Goal: Task Accomplishment & Management: Use online tool/utility

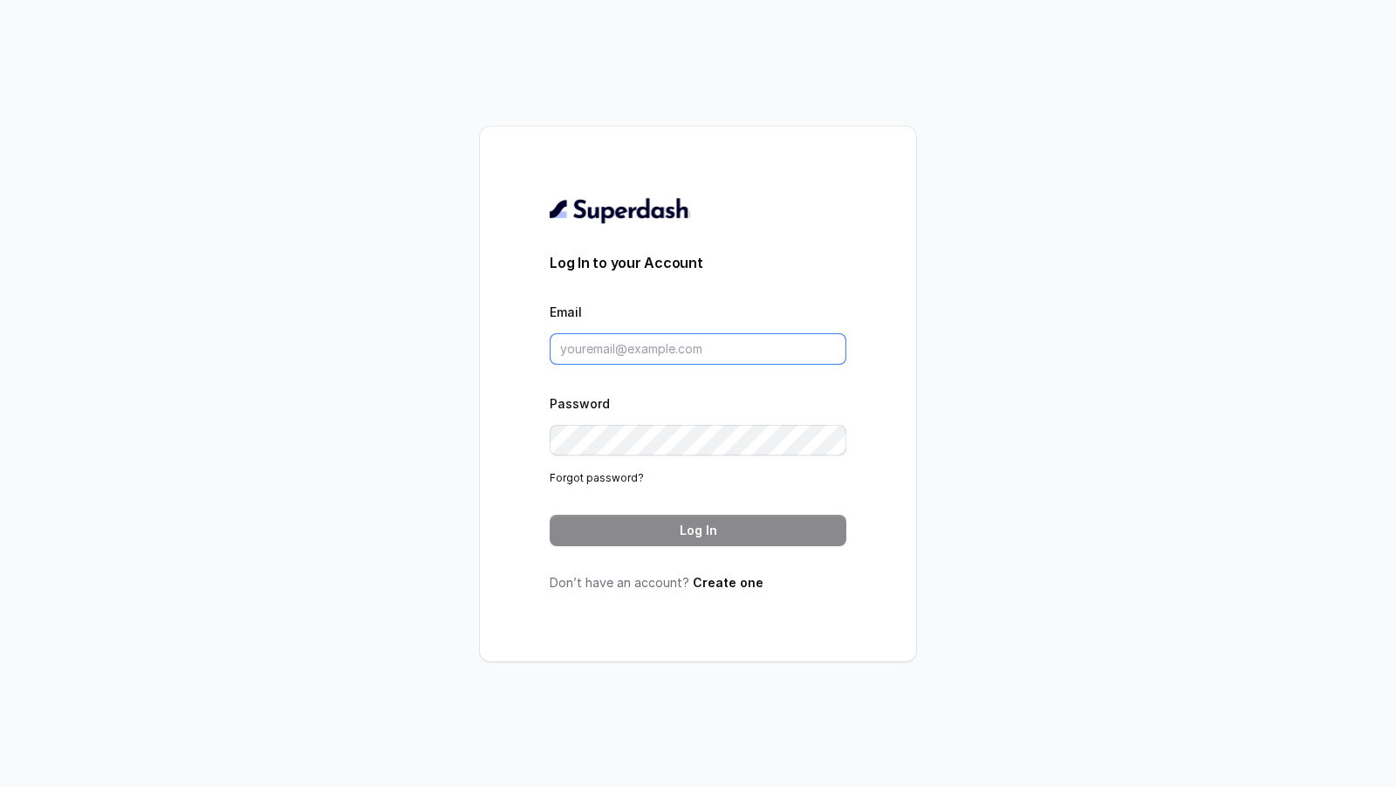
click at [685, 354] on input "Email" at bounding box center [698, 348] width 297 height 31
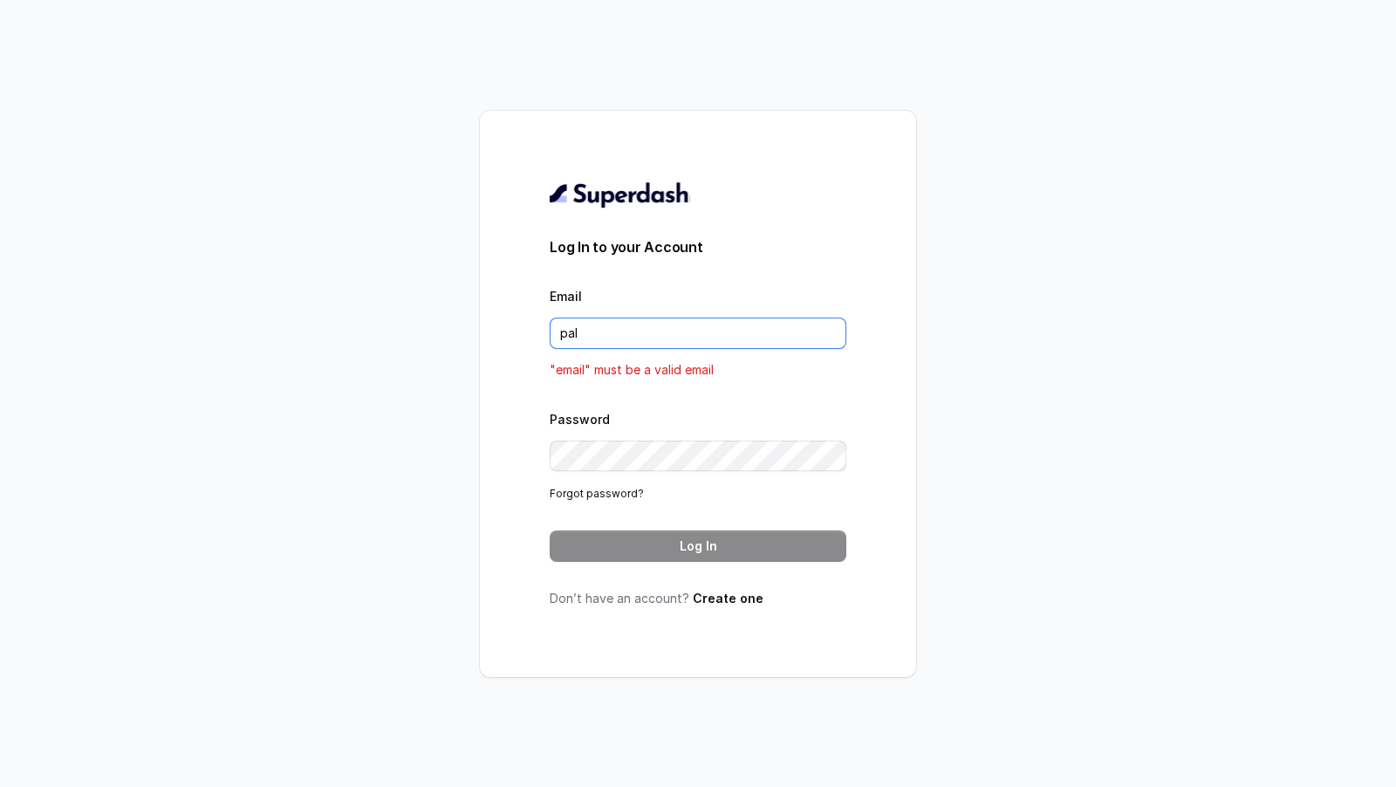
type input "[DOMAIN_NAME][EMAIL_ADDRESS][DOMAIN_NAME]"
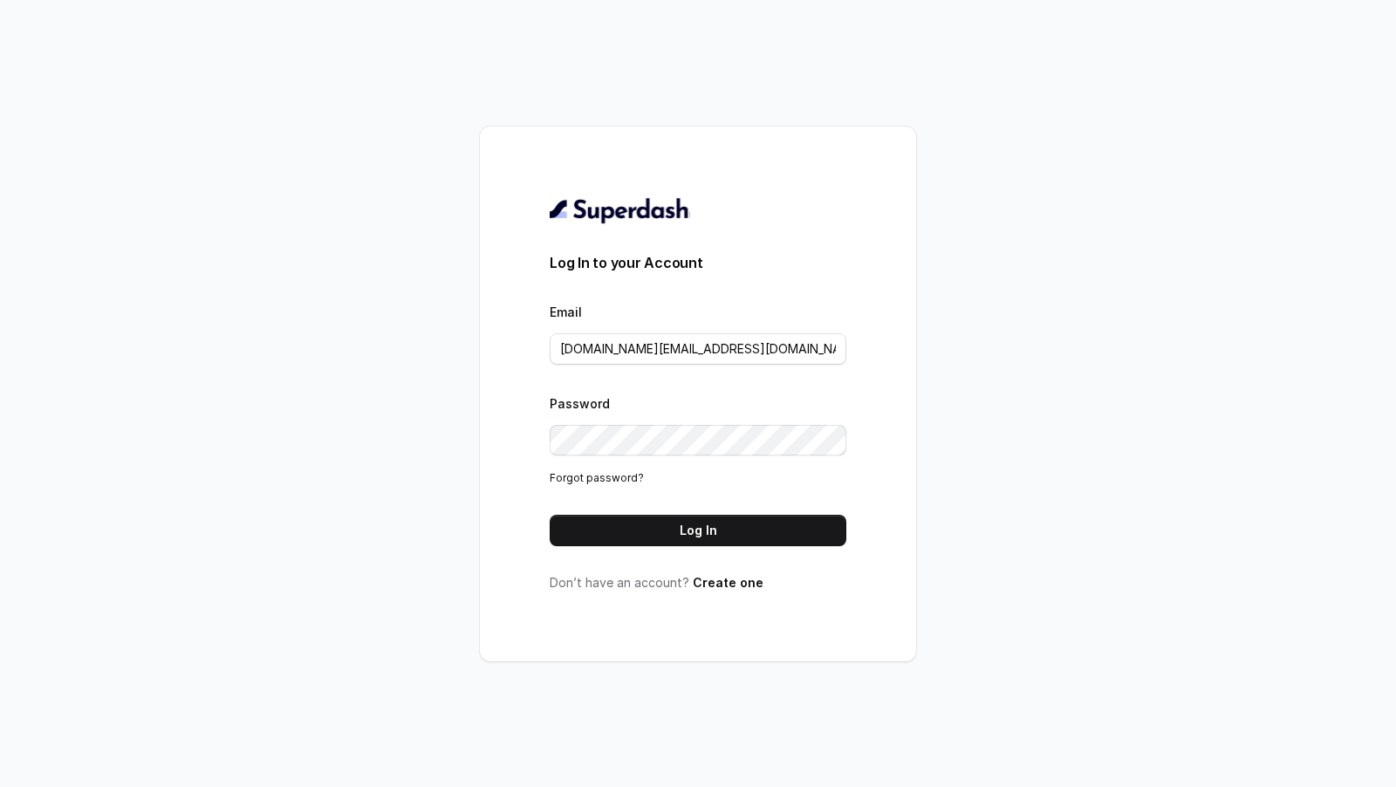
click at [725, 534] on button "Log In" at bounding box center [698, 530] width 297 height 31
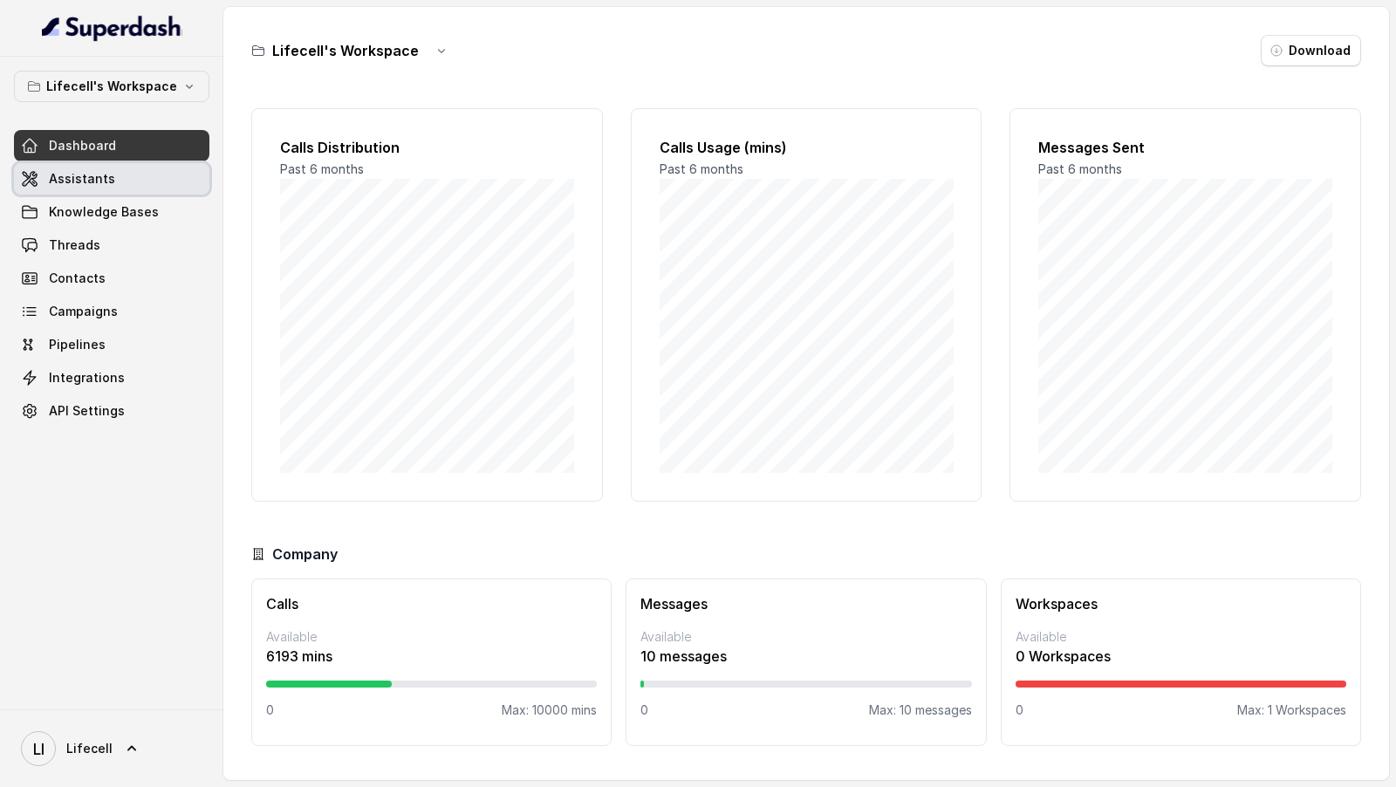
click at [161, 168] on link "Assistants" at bounding box center [111, 178] width 195 height 31
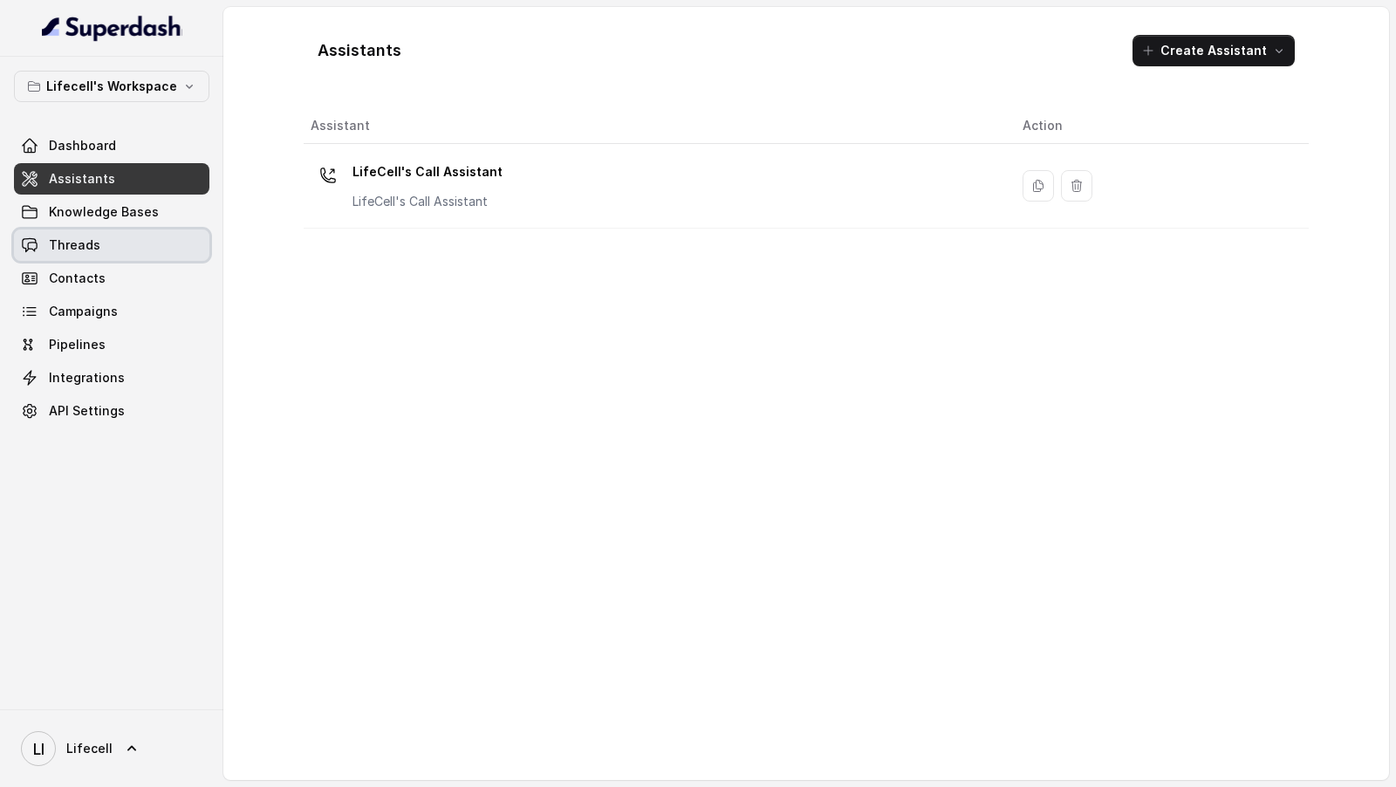
click at [137, 239] on link "Threads" at bounding box center [111, 244] width 195 height 31
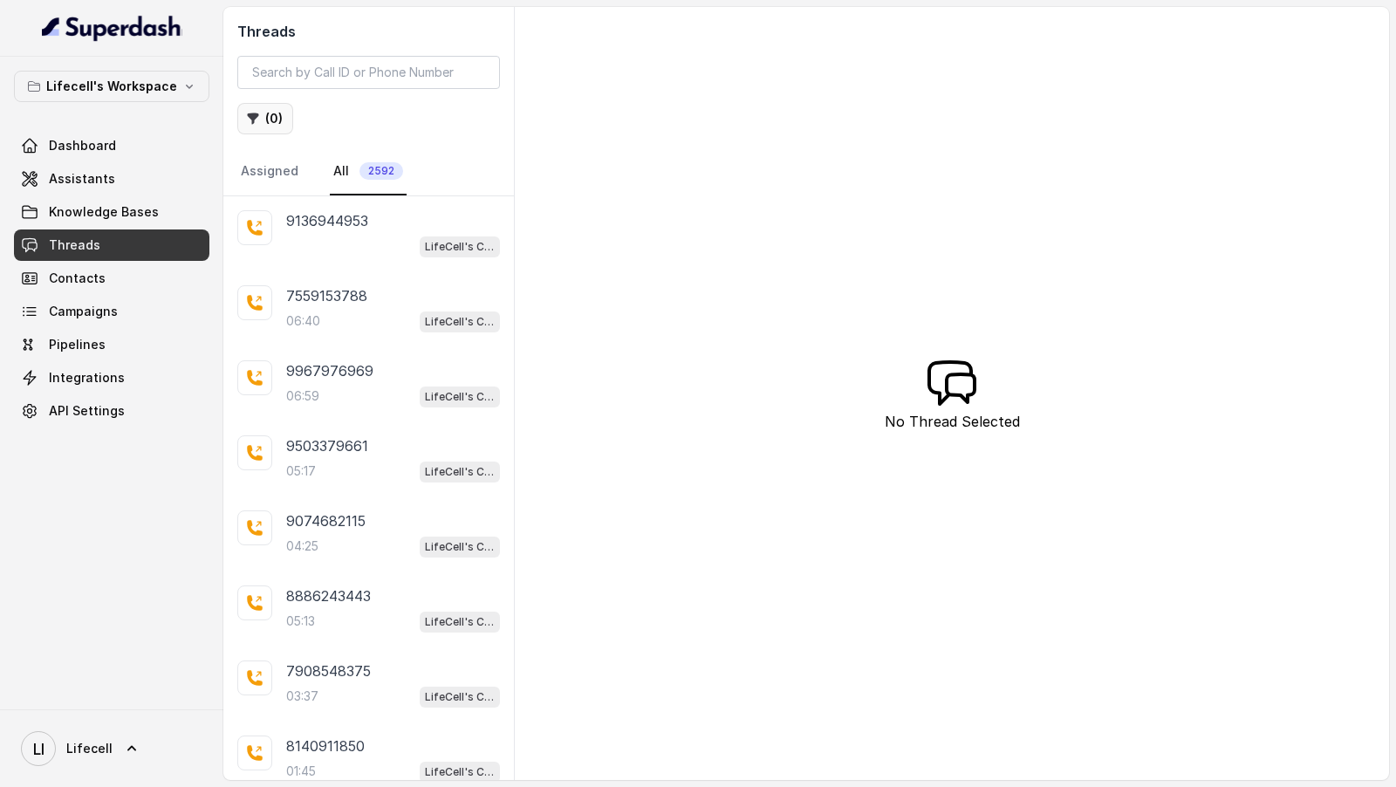
click at [274, 111] on button "( 0 )" at bounding box center [265, 118] width 56 height 31
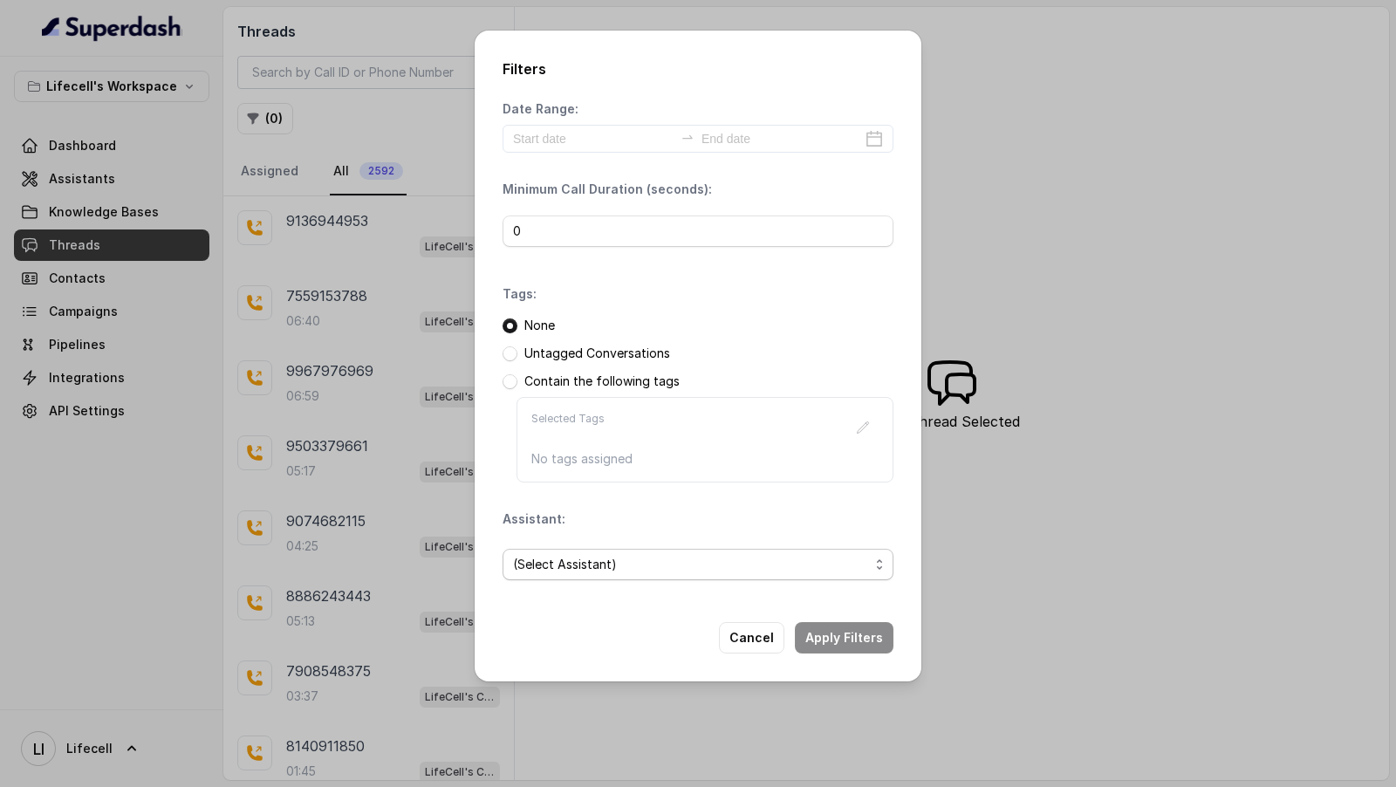
click at [560, 558] on span "(Select Assistant)" at bounding box center [691, 564] width 356 height 21
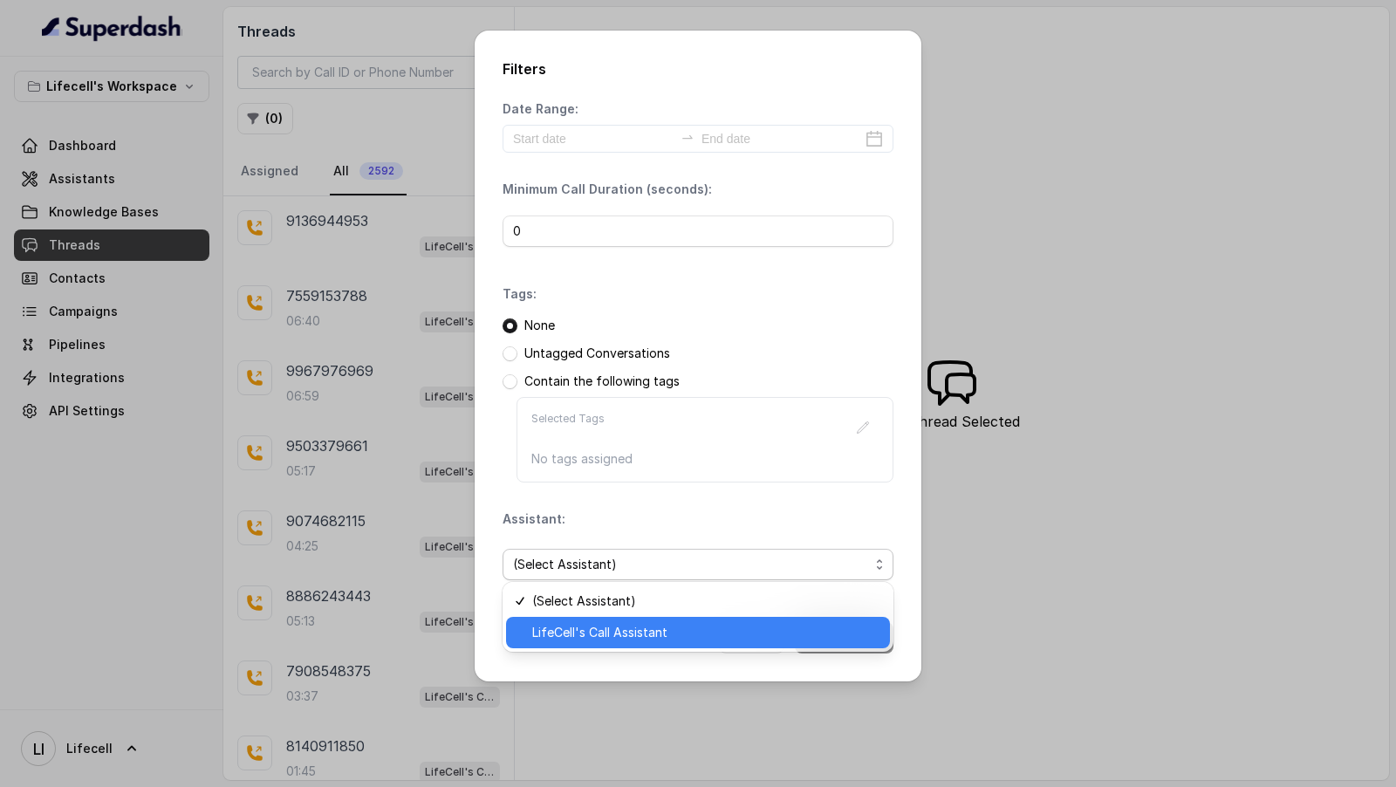
click at [571, 635] on span "LifeCell's Call Assistant" at bounding box center [705, 632] width 347 height 21
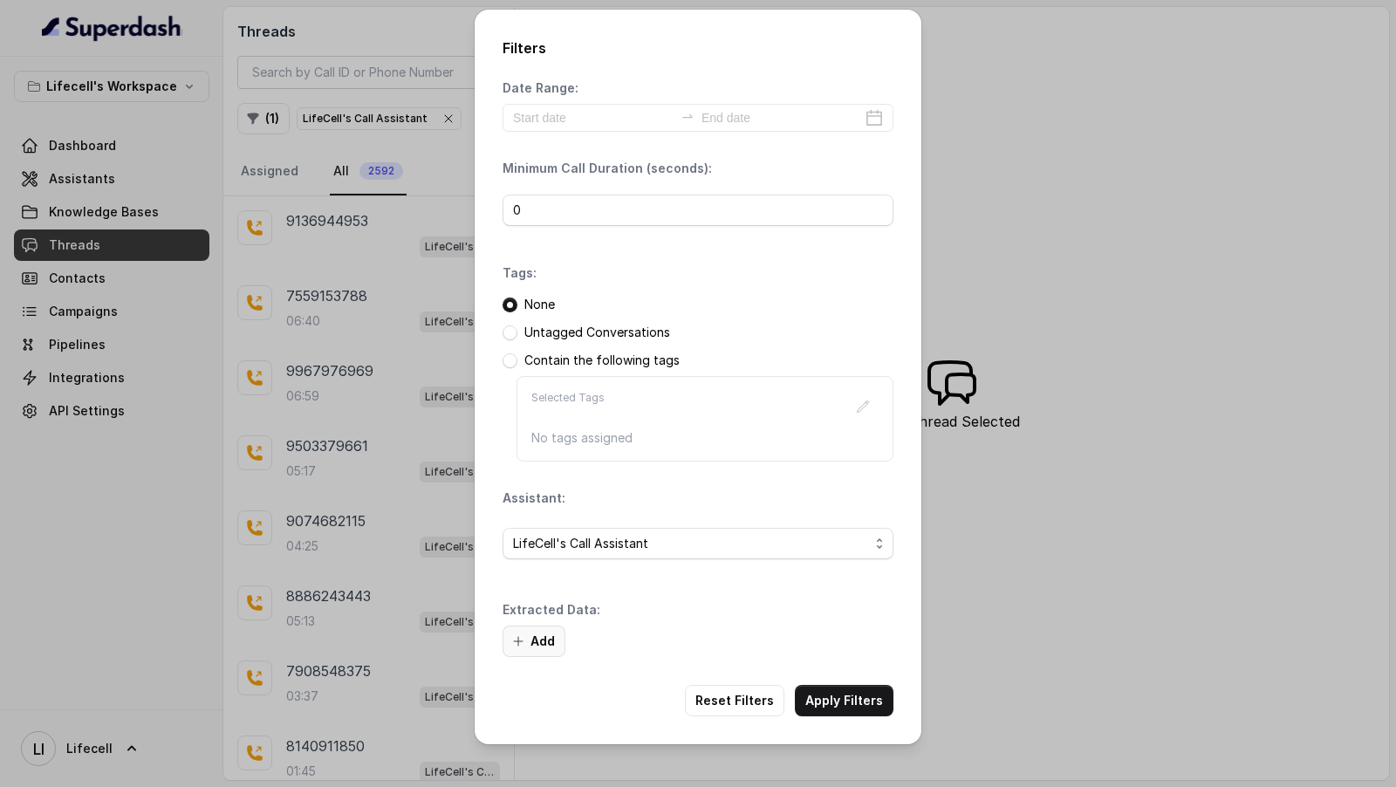
click at [551, 630] on button "Add" at bounding box center [533, 640] width 63 height 31
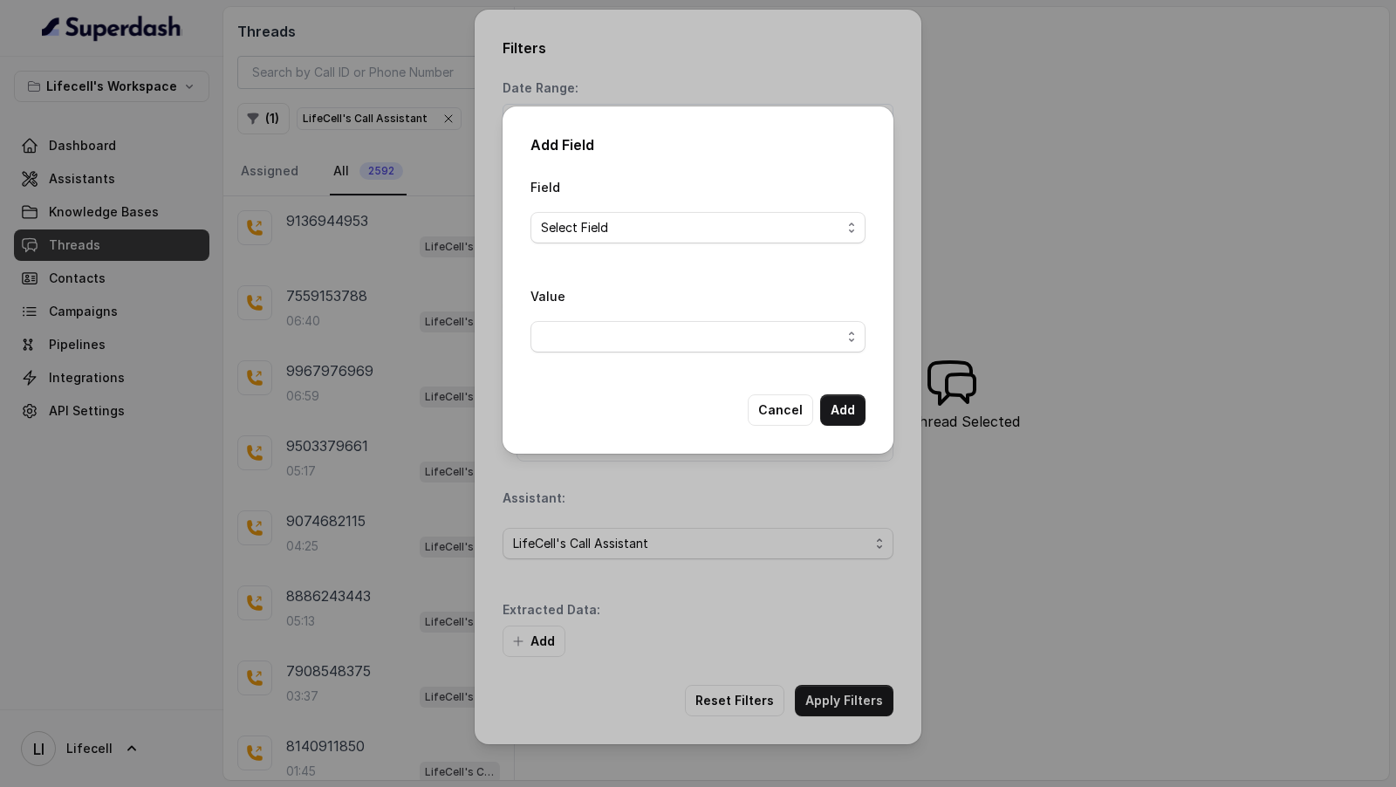
click at [668, 208] on div "Field Select Field" at bounding box center [697, 209] width 335 height 67
click at [635, 246] on div "Field Select Field" at bounding box center [697, 216] width 335 height 81
click at [648, 225] on span "Select Field" at bounding box center [691, 227] width 300 height 21
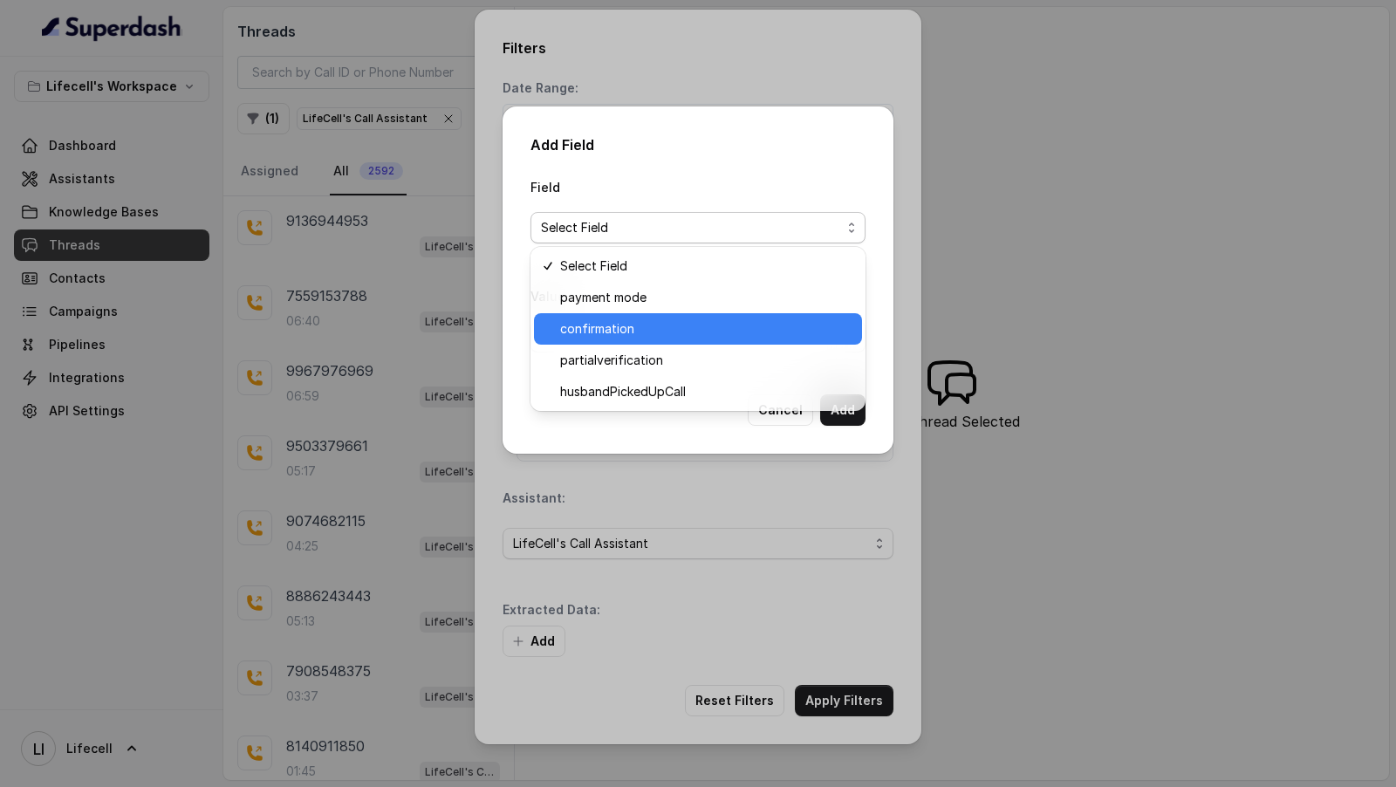
click at [634, 338] on span "confirmation" at bounding box center [705, 328] width 291 height 21
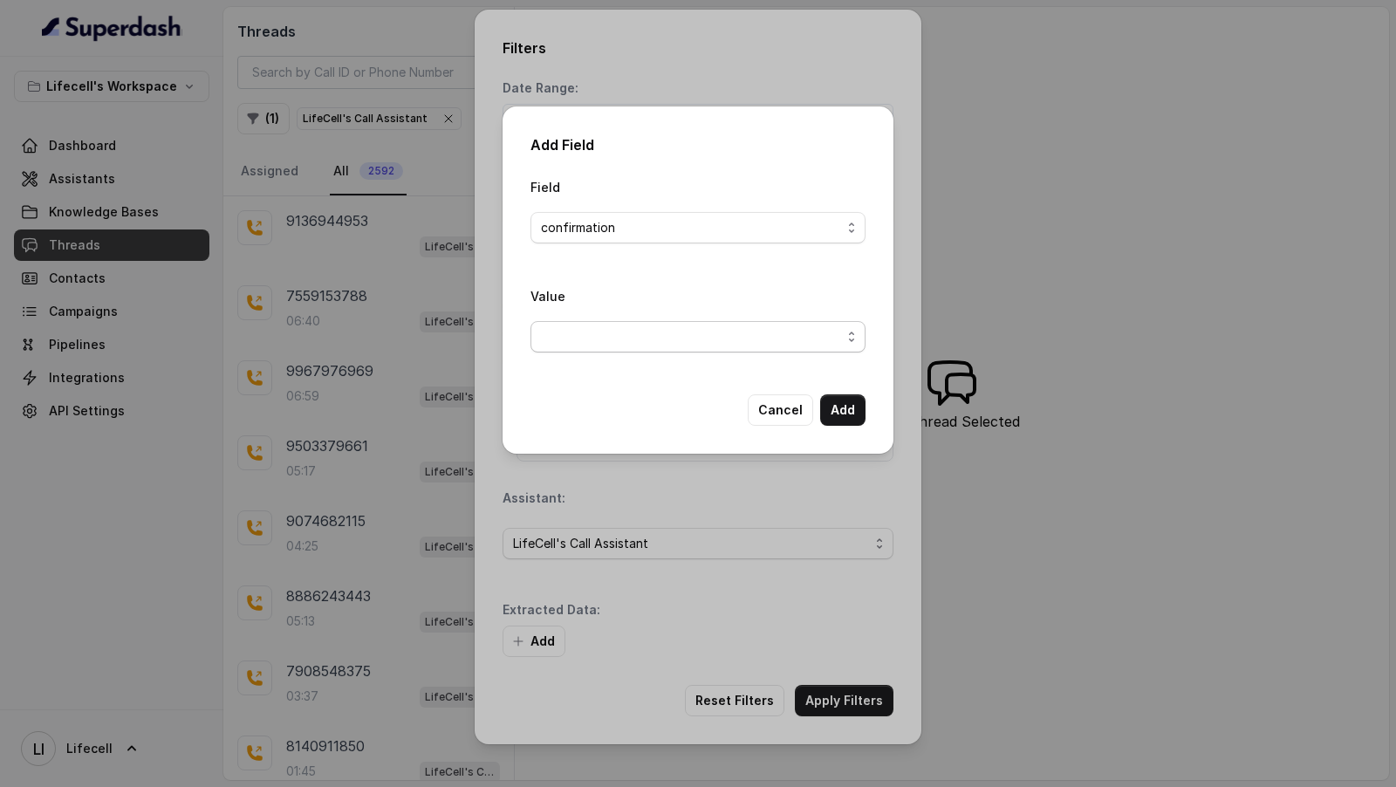
click at [640, 338] on span "button" at bounding box center [697, 336] width 335 height 31
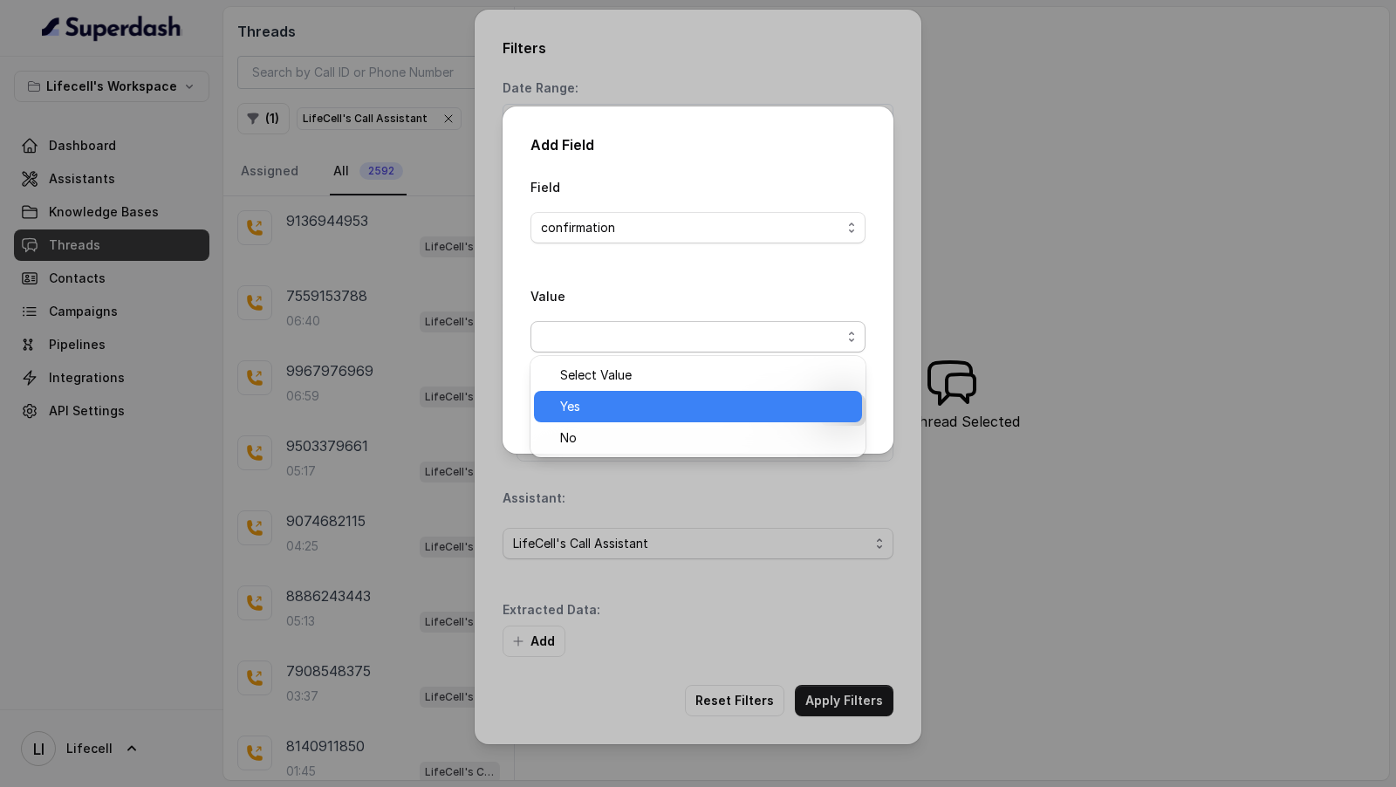
click at [619, 397] on span "Yes" at bounding box center [705, 406] width 291 height 21
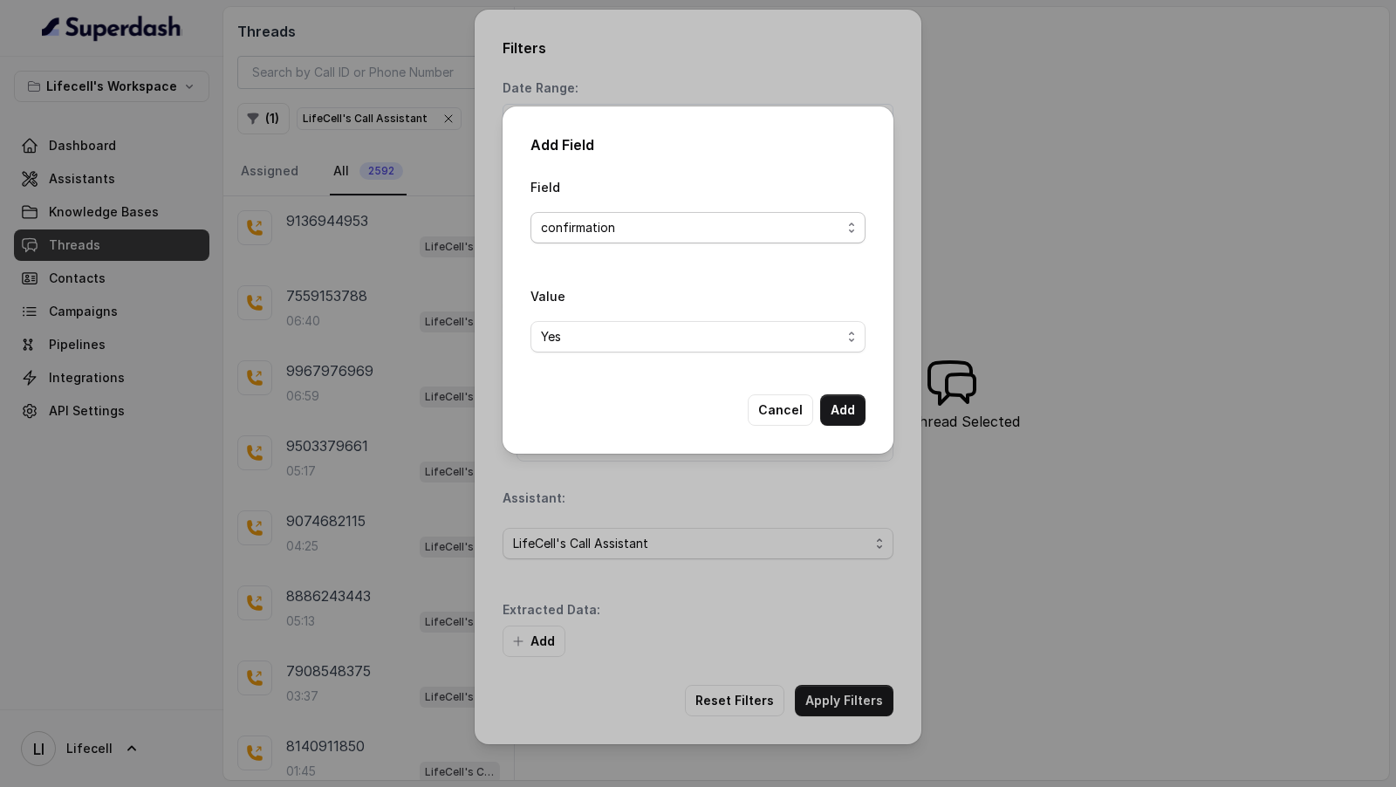
click at [670, 227] on span "confirmation" at bounding box center [691, 227] width 300 height 21
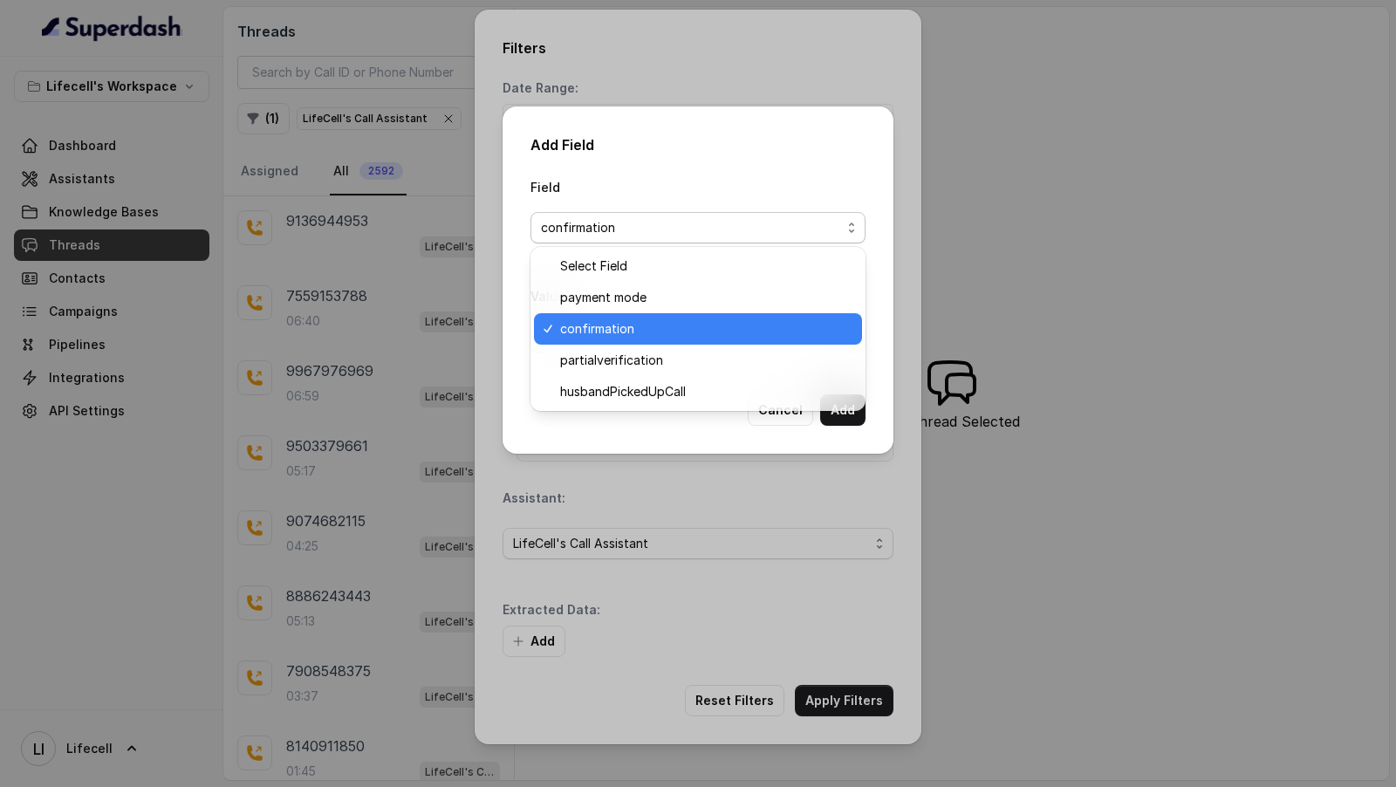
click at [706, 188] on div "Field confirmation" at bounding box center [697, 209] width 335 height 67
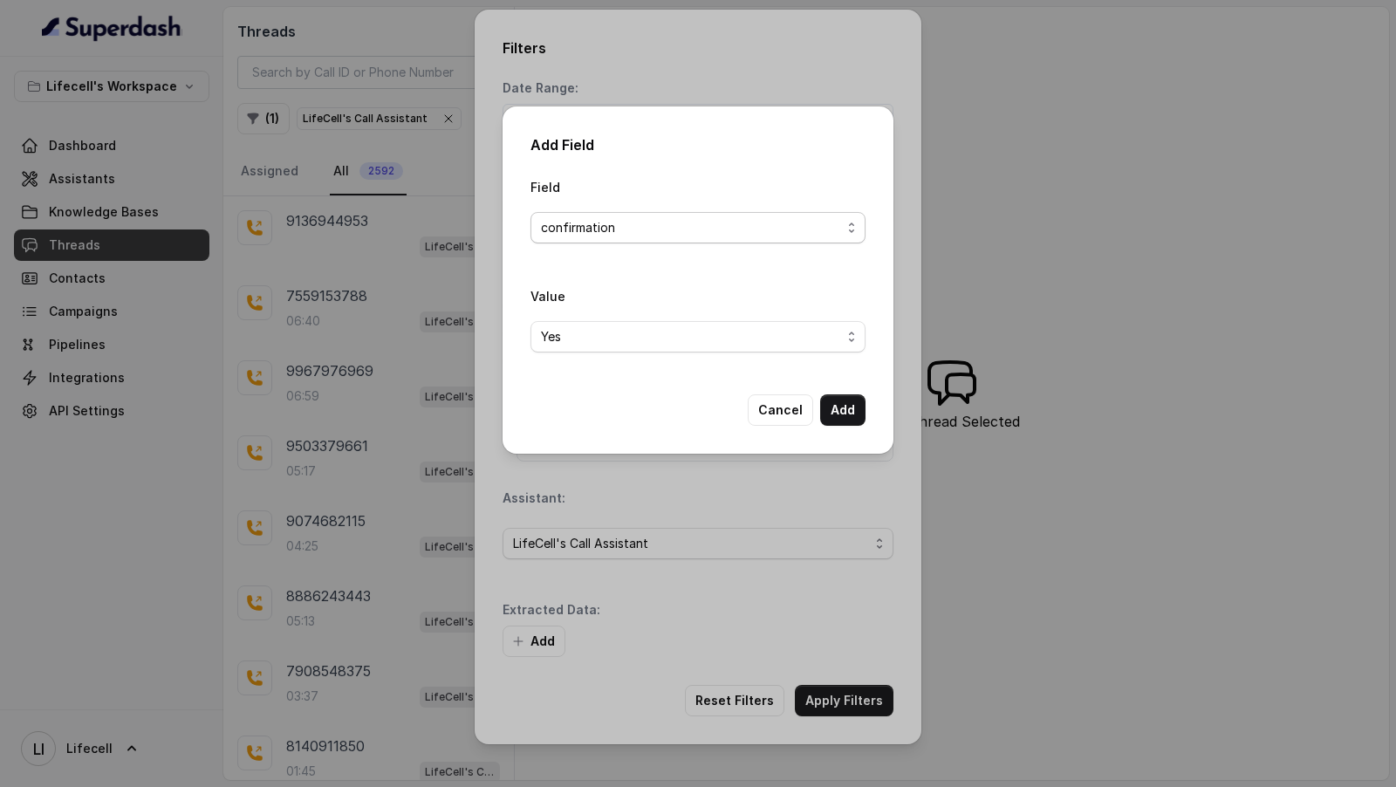
click at [741, 226] on span "confirmation" at bounding box center [691, 227] width 300 height 21
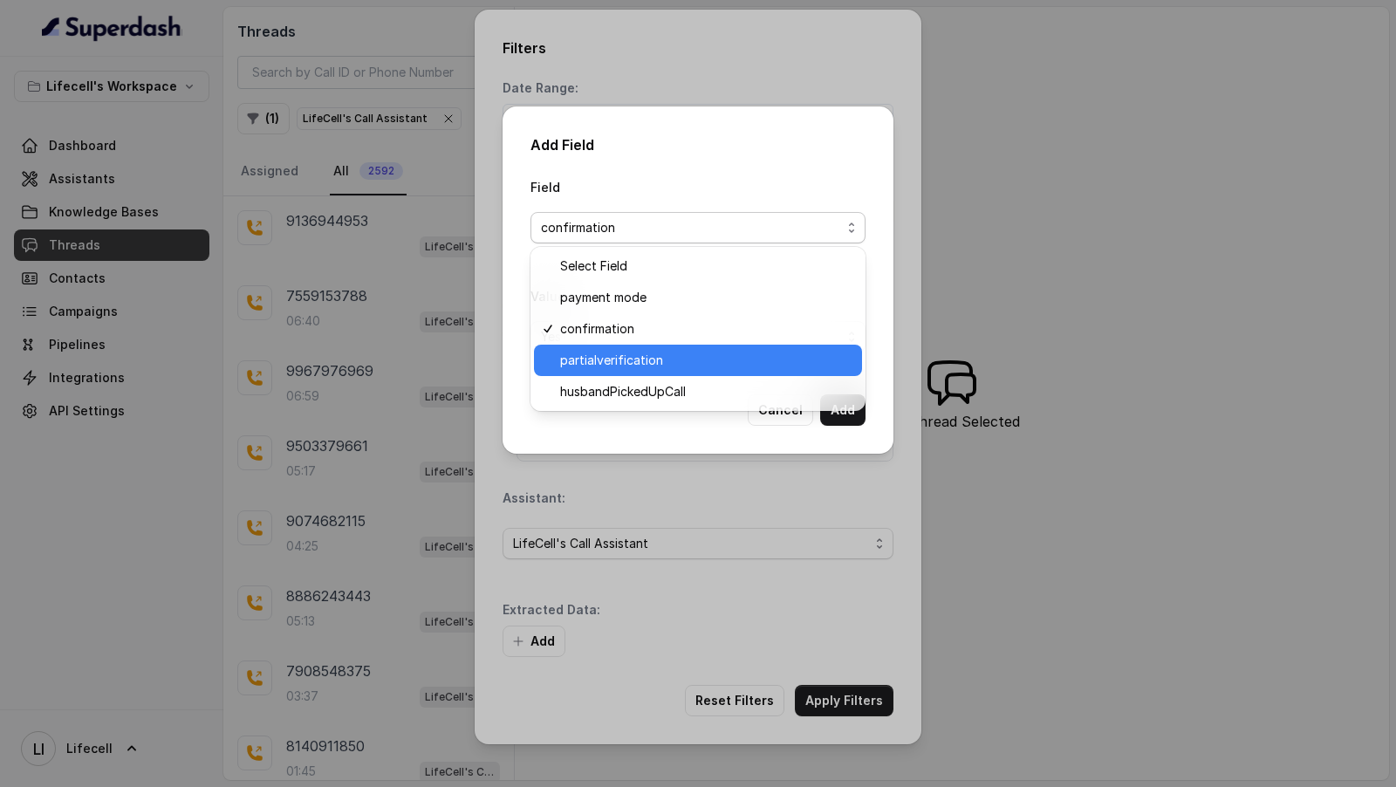
click at [682, 365] on span "partialverification" at bounding box center [705, 360] width 291 height 21
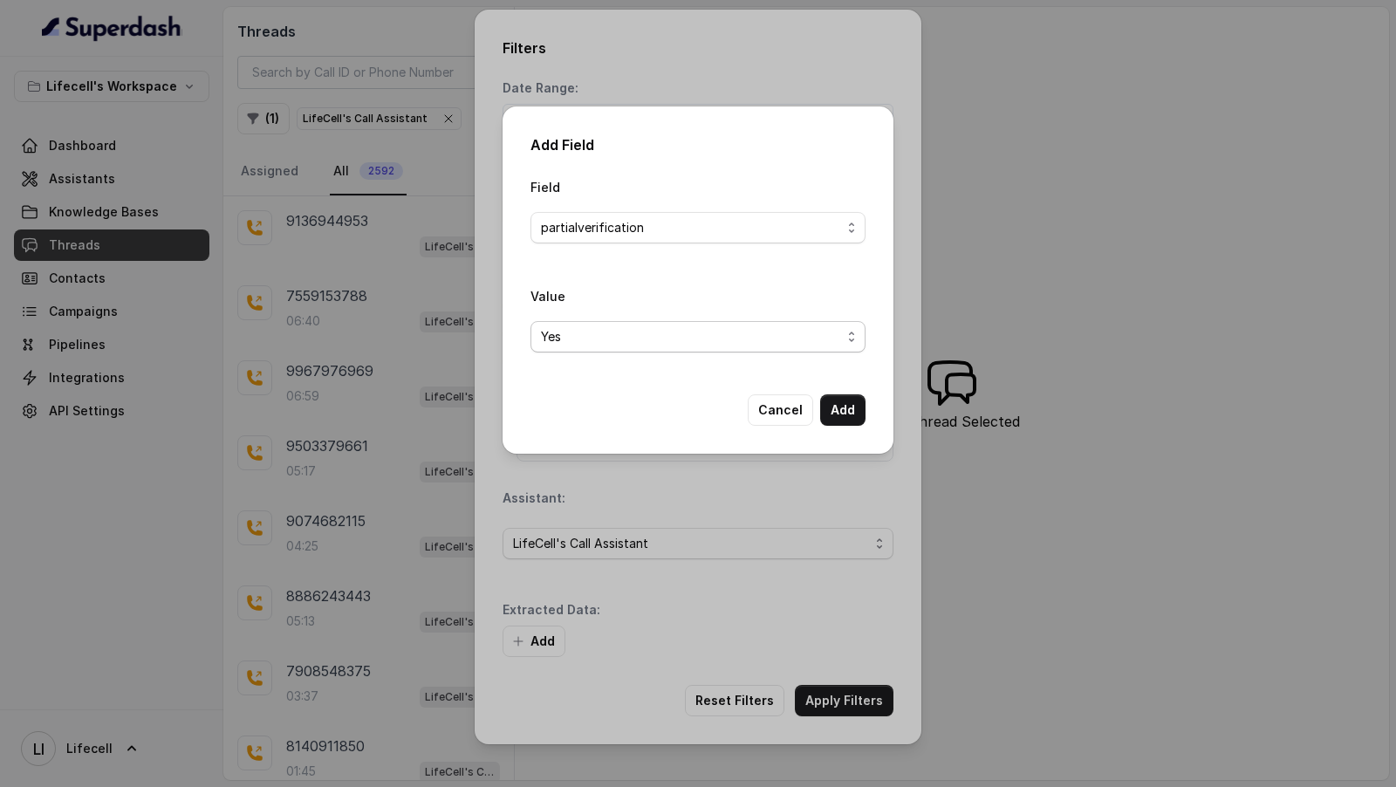
click at [731, 350] on span "Yes" at bounding box center [697, 336] width 335 height 31
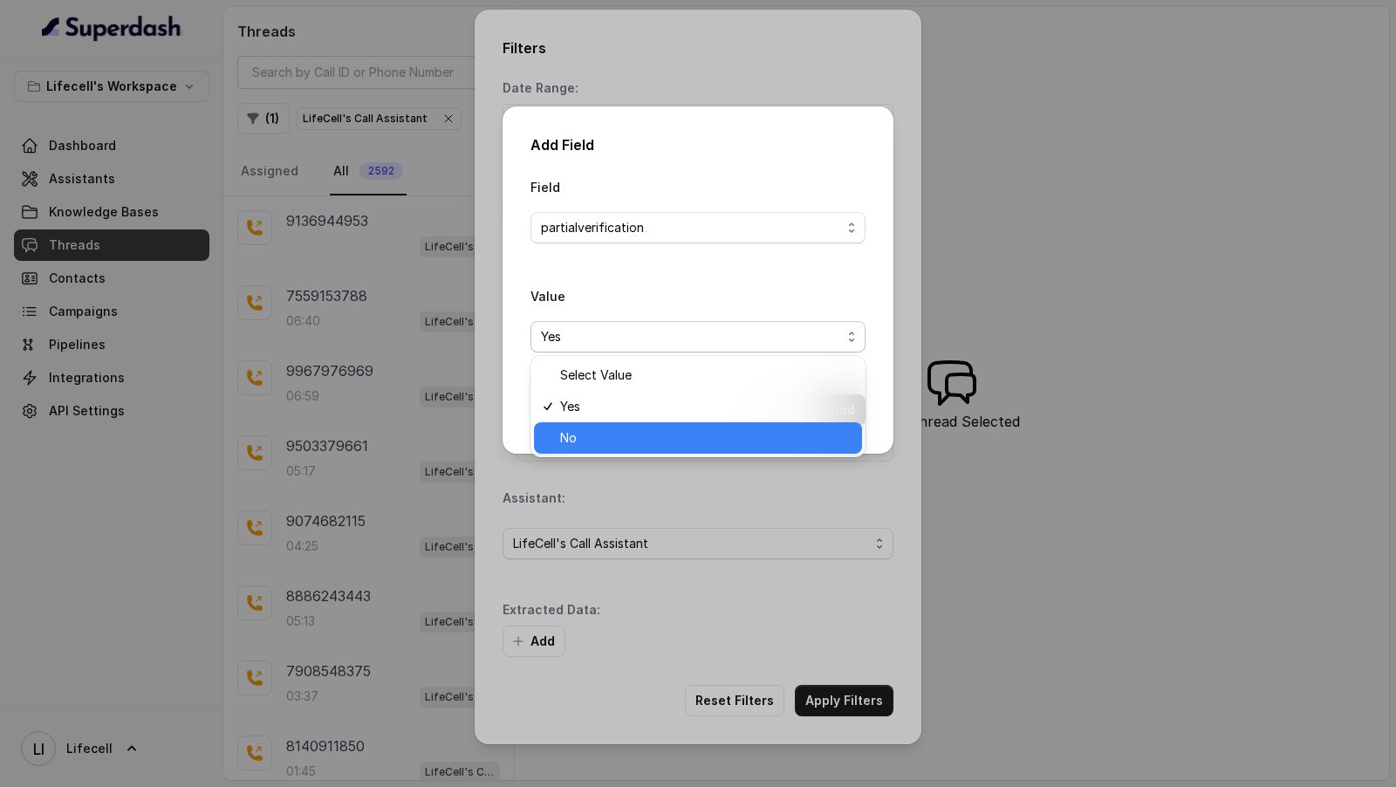
click at [687, 443] on span "No" at bounding box center [705, 437] width 291 height 21
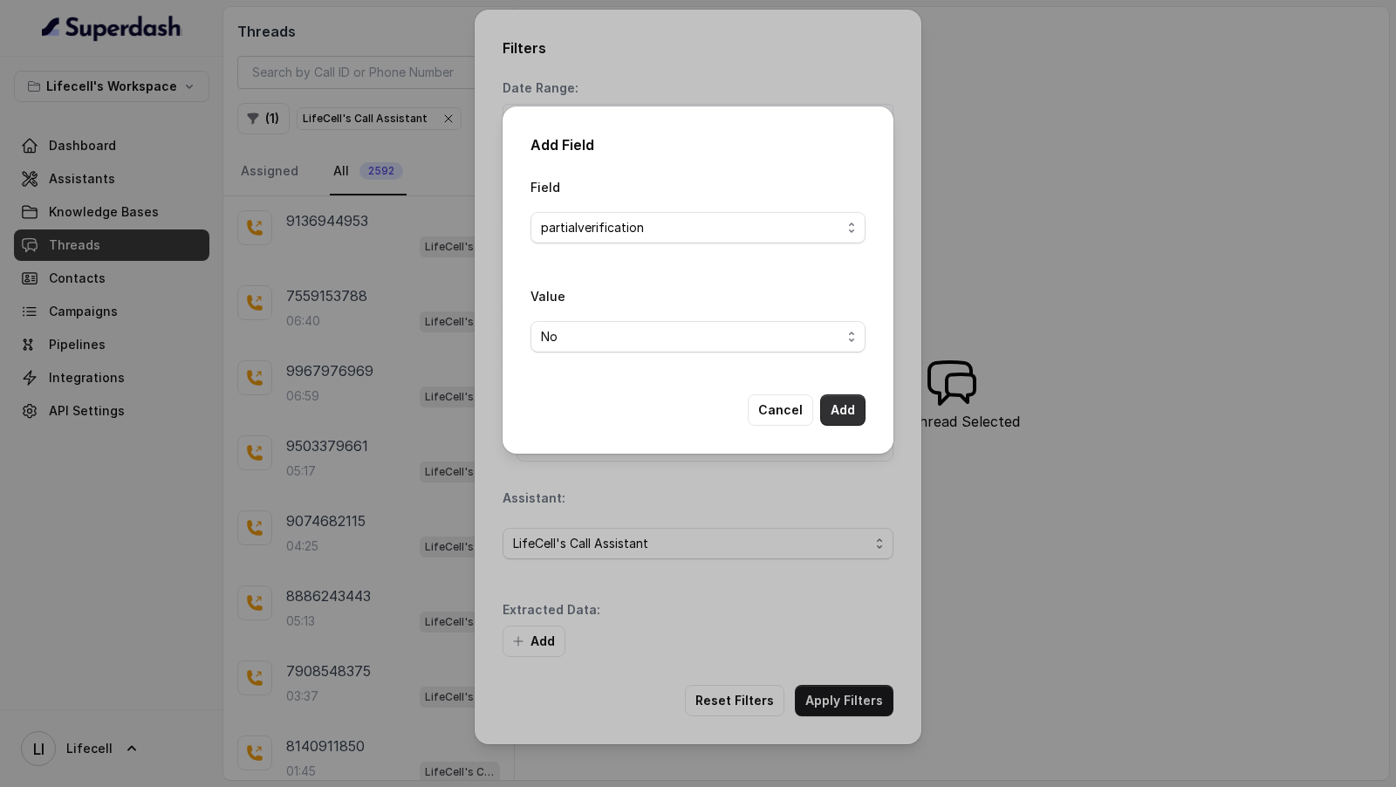
click at [845, 413] on button "Add" at bounding box center [842, 409] width 45 height 31
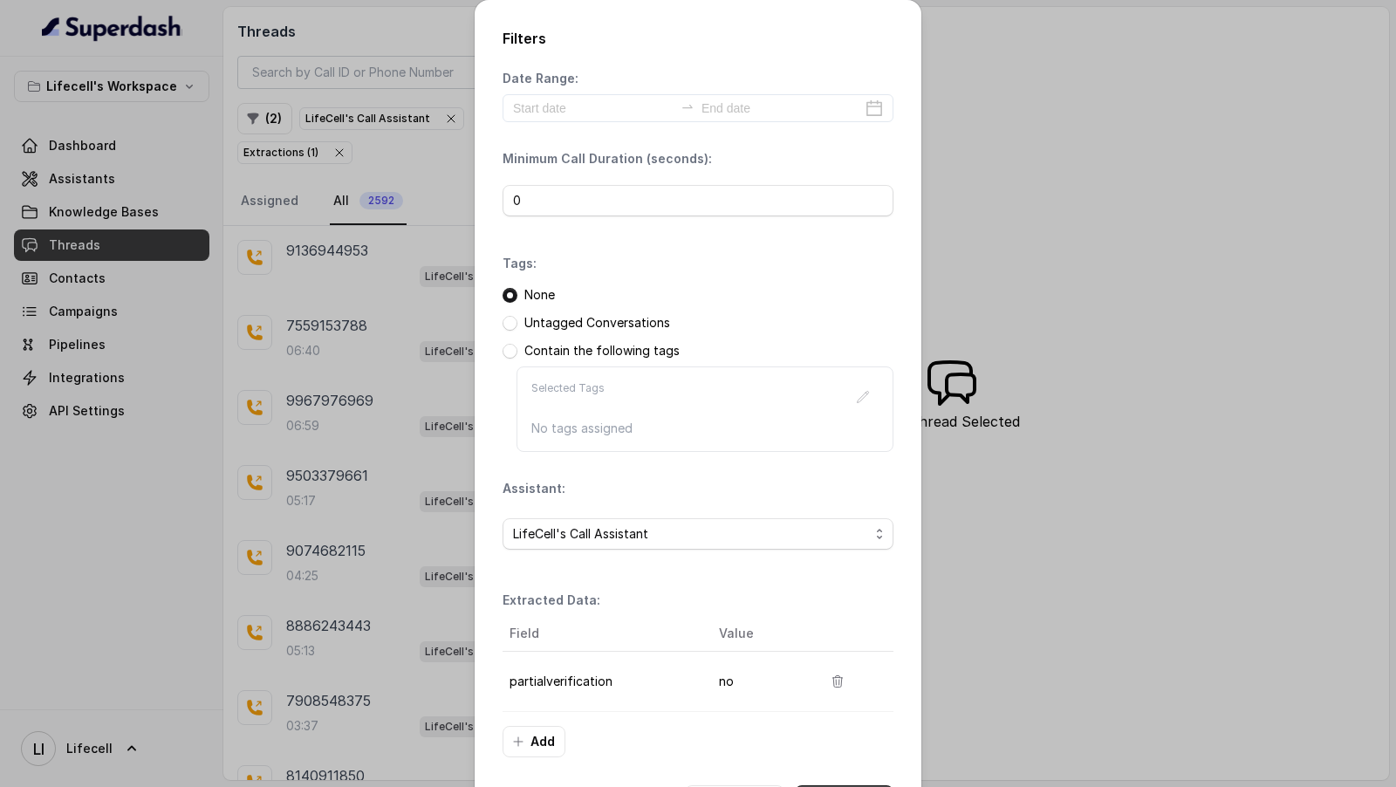
click at [842, 785] on button "Apply Filters" at bounding box center [844, 800] width 99 height 31
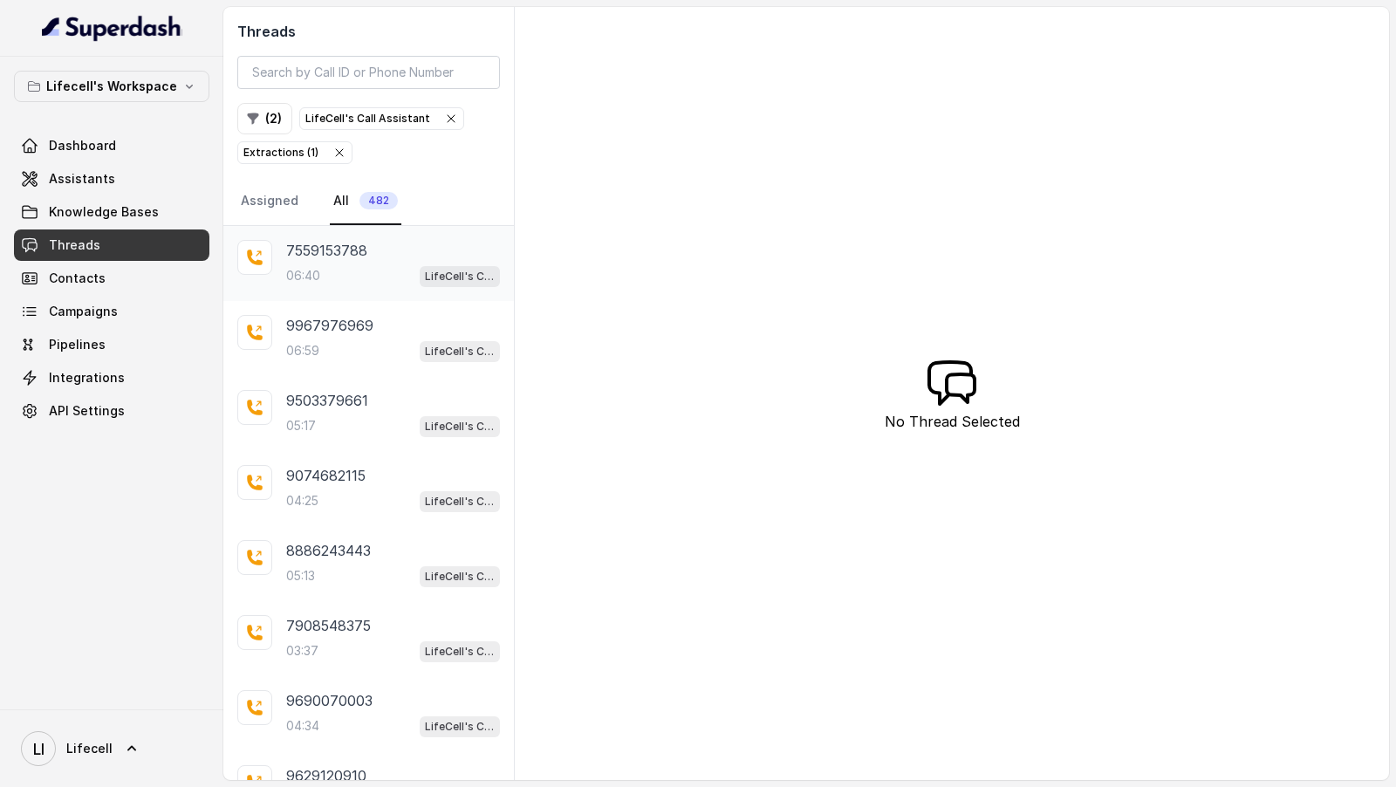
click at [355, 273] on div "06:40 LifeCell's Call Assistant" at bounding box center [393, 275] width 214 height 23
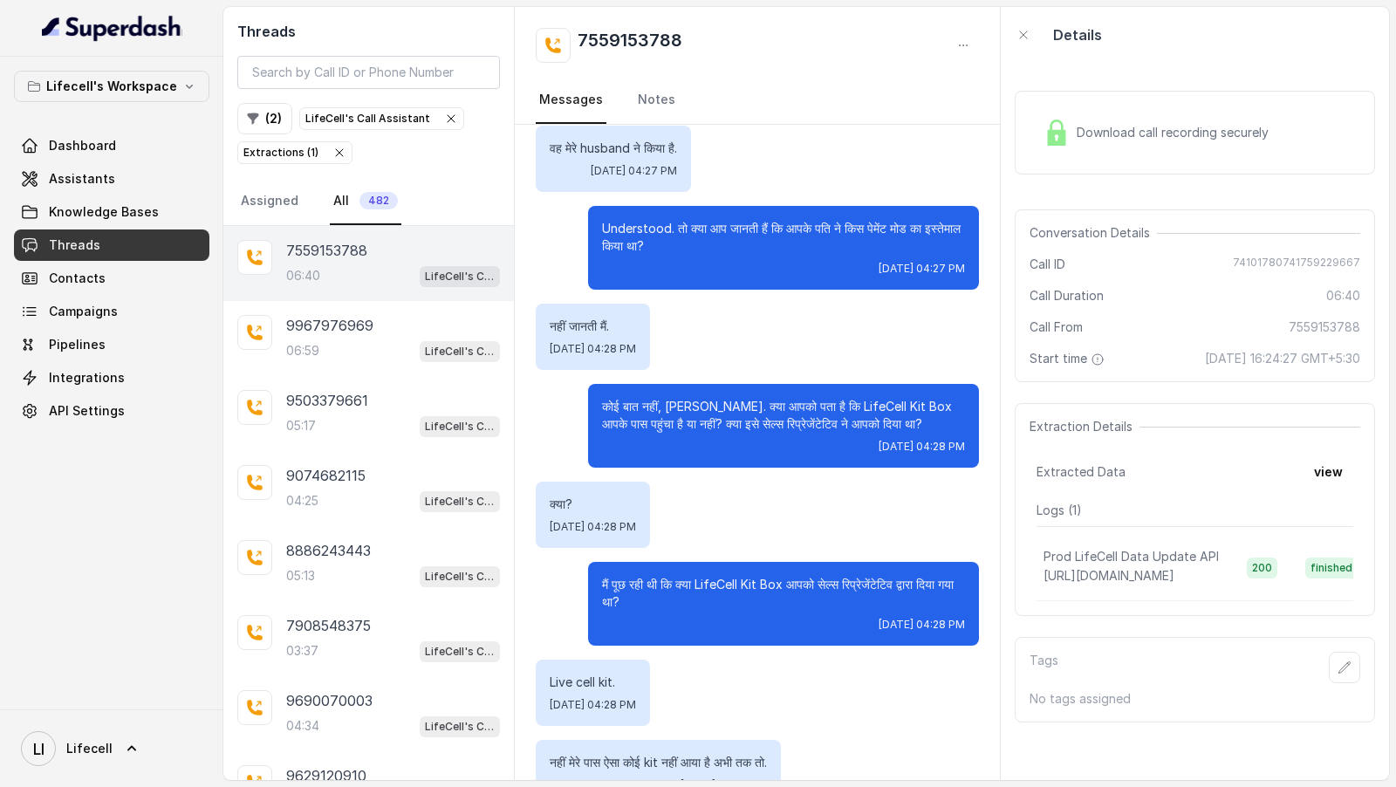
scroll to position [2510, 0]
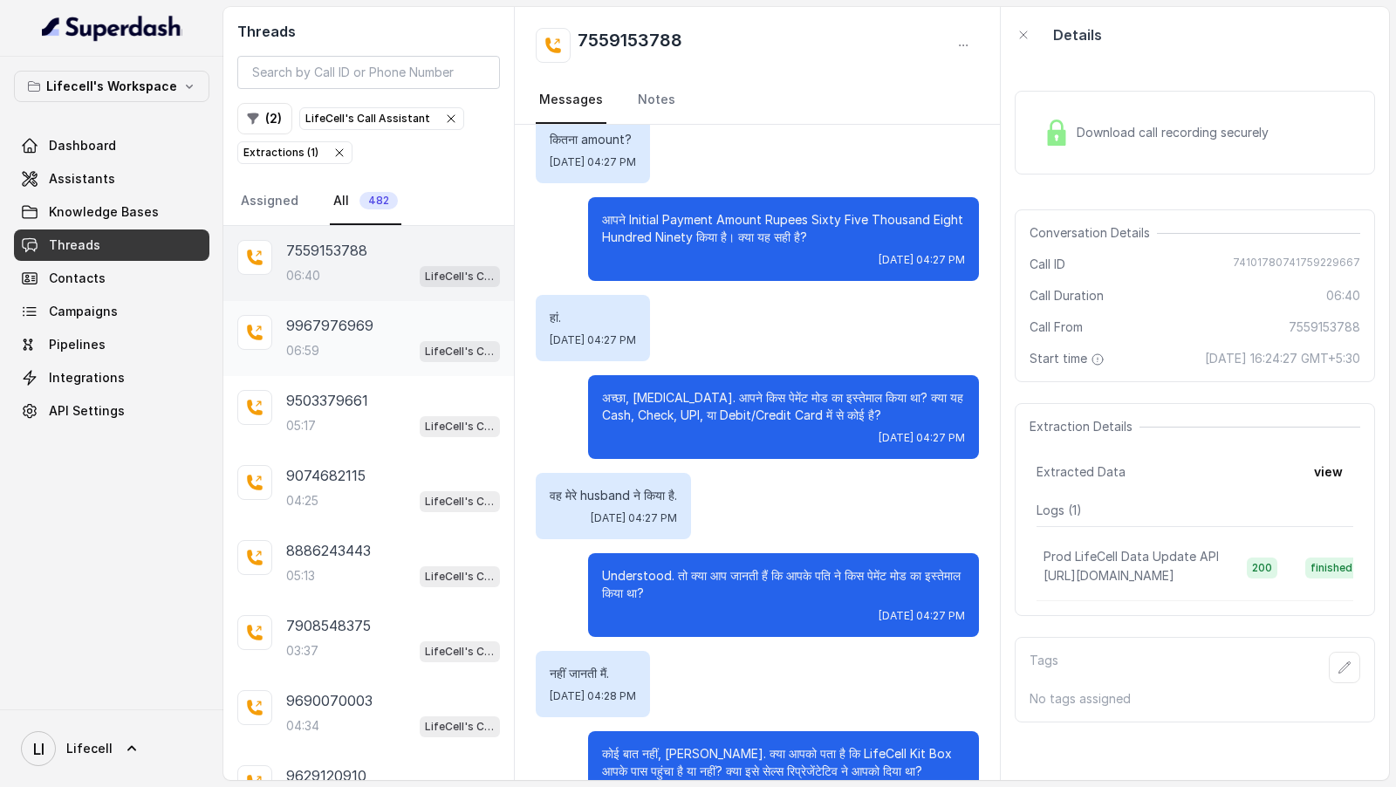
click at [328, 345] on div "06:59 LifeCell's Call Assistant" at bounding box center [393, 350] width 214 height 23
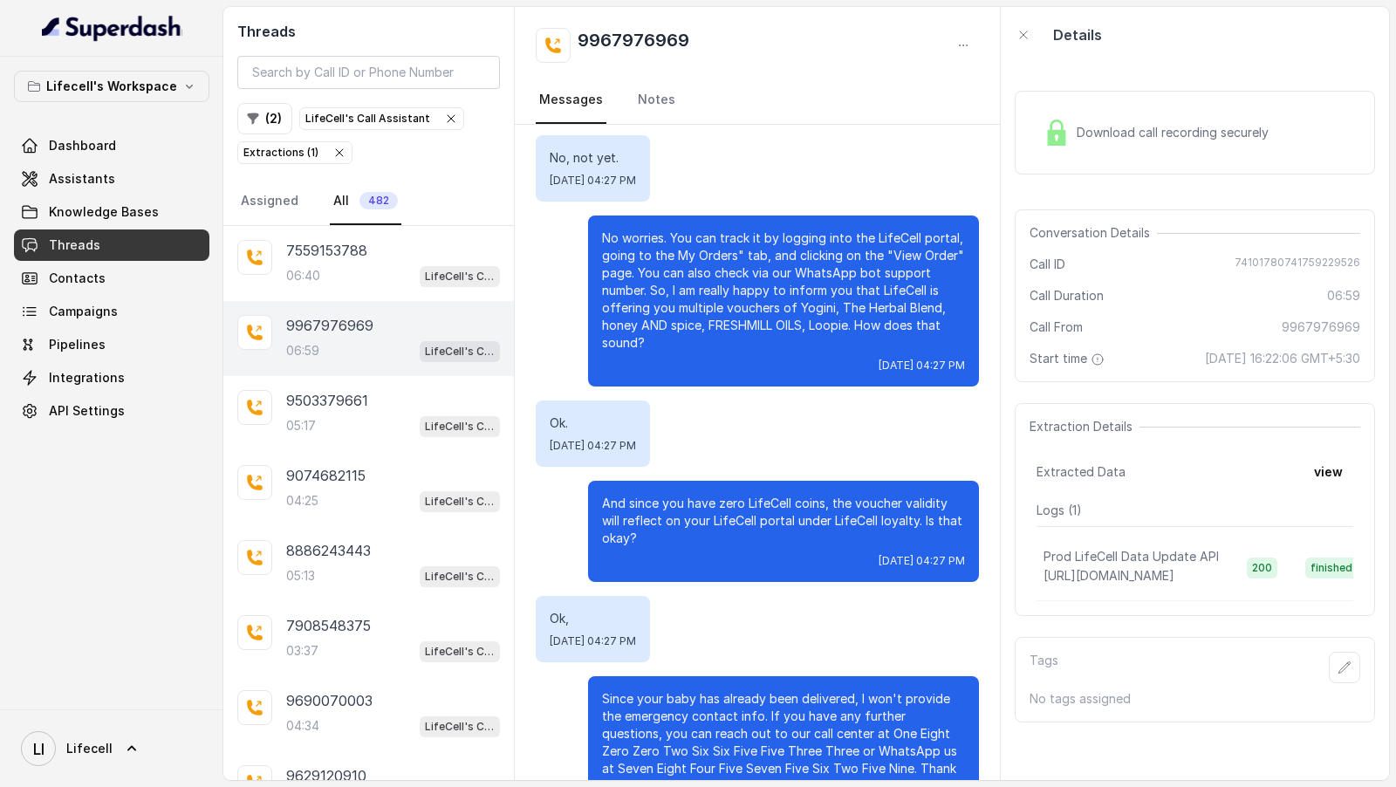
scroll to position [5026, 0]
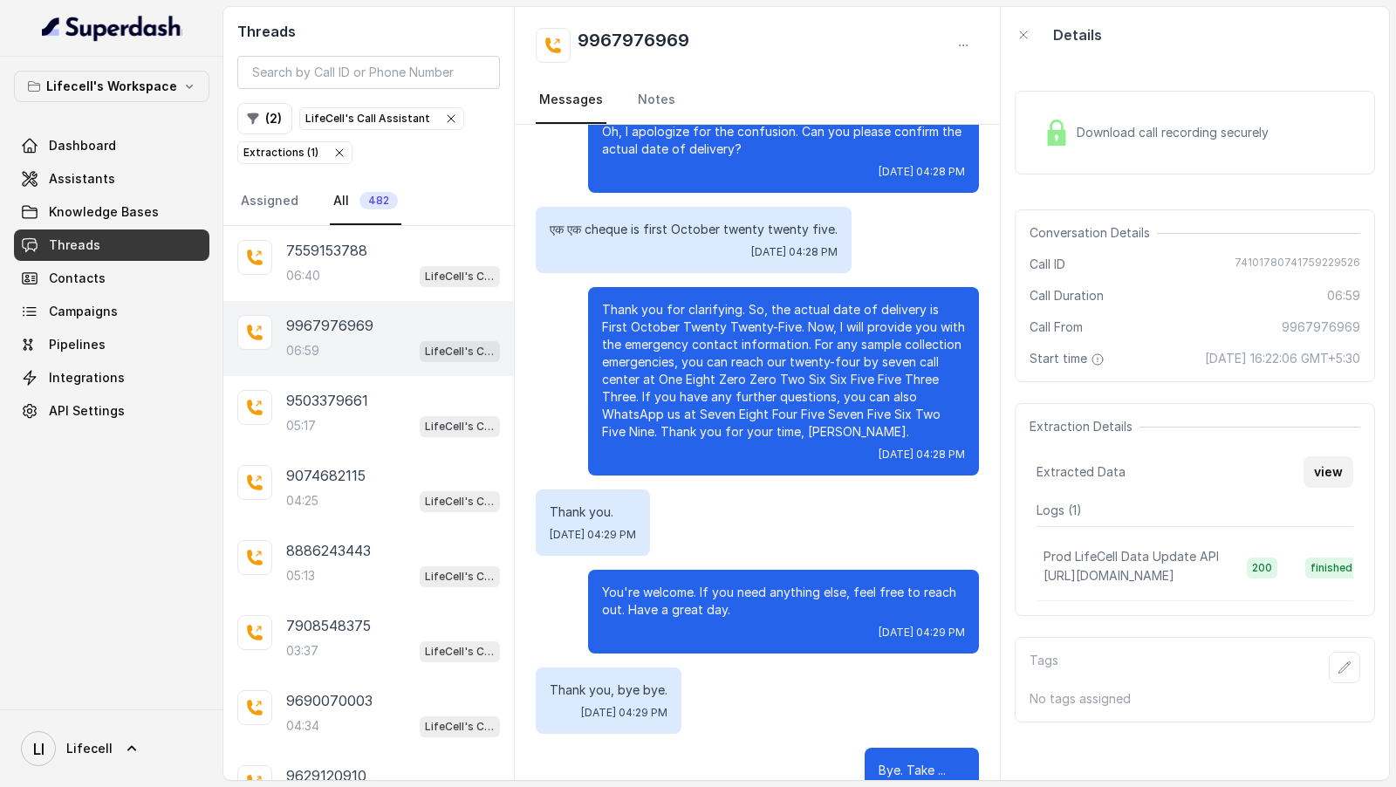
click at [1315, 468] on button "view" at bounding box center [1328, 471] width 50 height 31
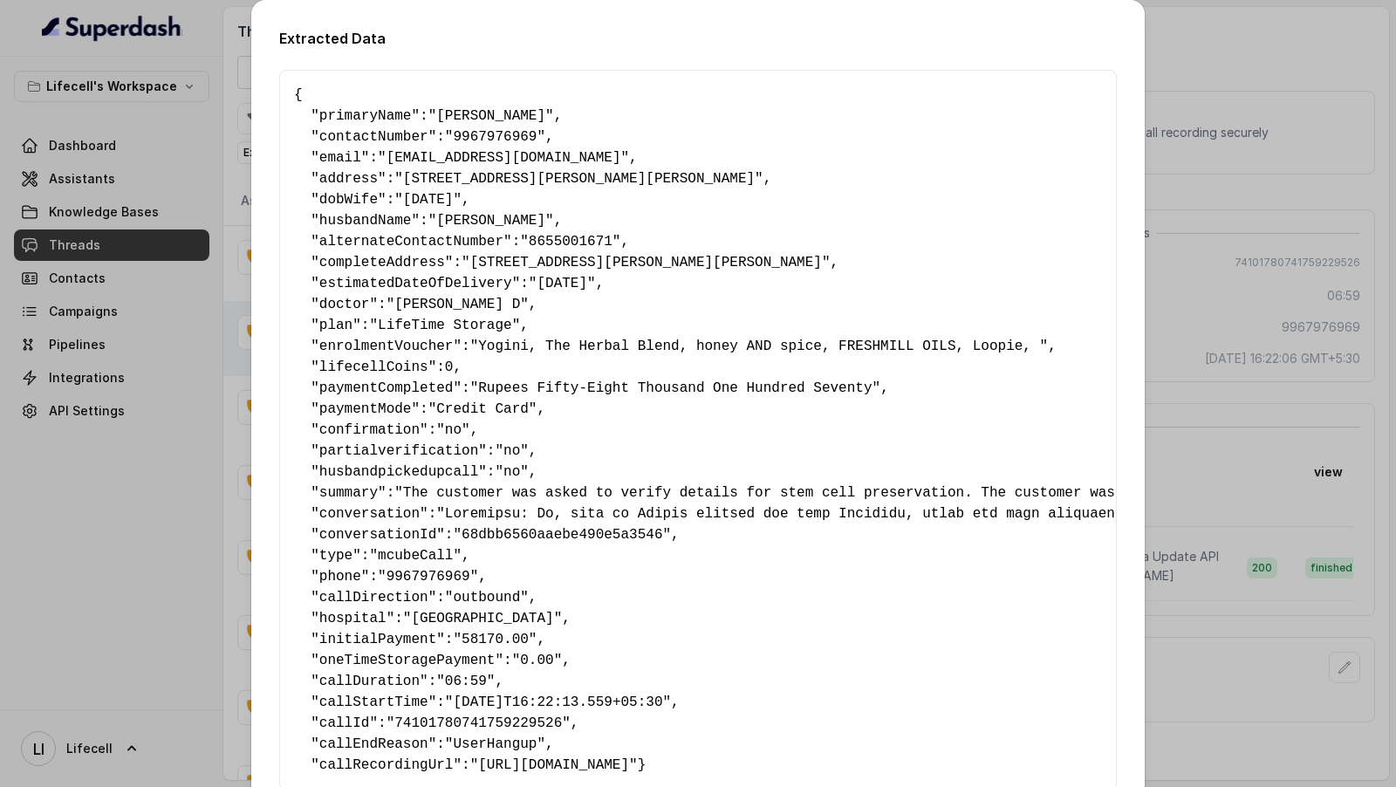
click at [1235, 354] on div "Extracted Data { " primaryName ": "Devika Saigal" , " contactNumber ": "9967976…" at bounding box center [698, 393] width 1396 height 787
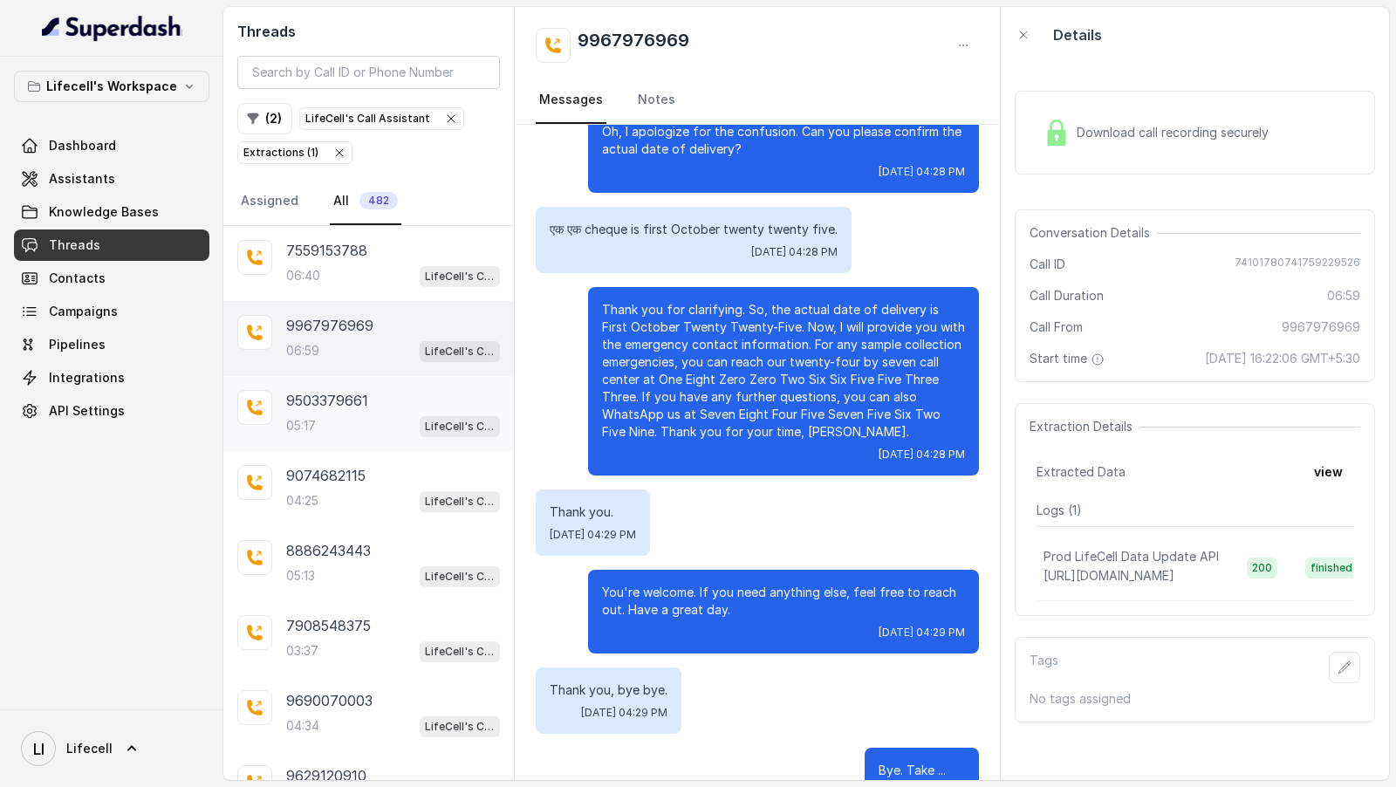
click at [350, 421] on div "05:17 LifeCell's Call Assistant" at bounding box center [393, 425] width 214 height 23
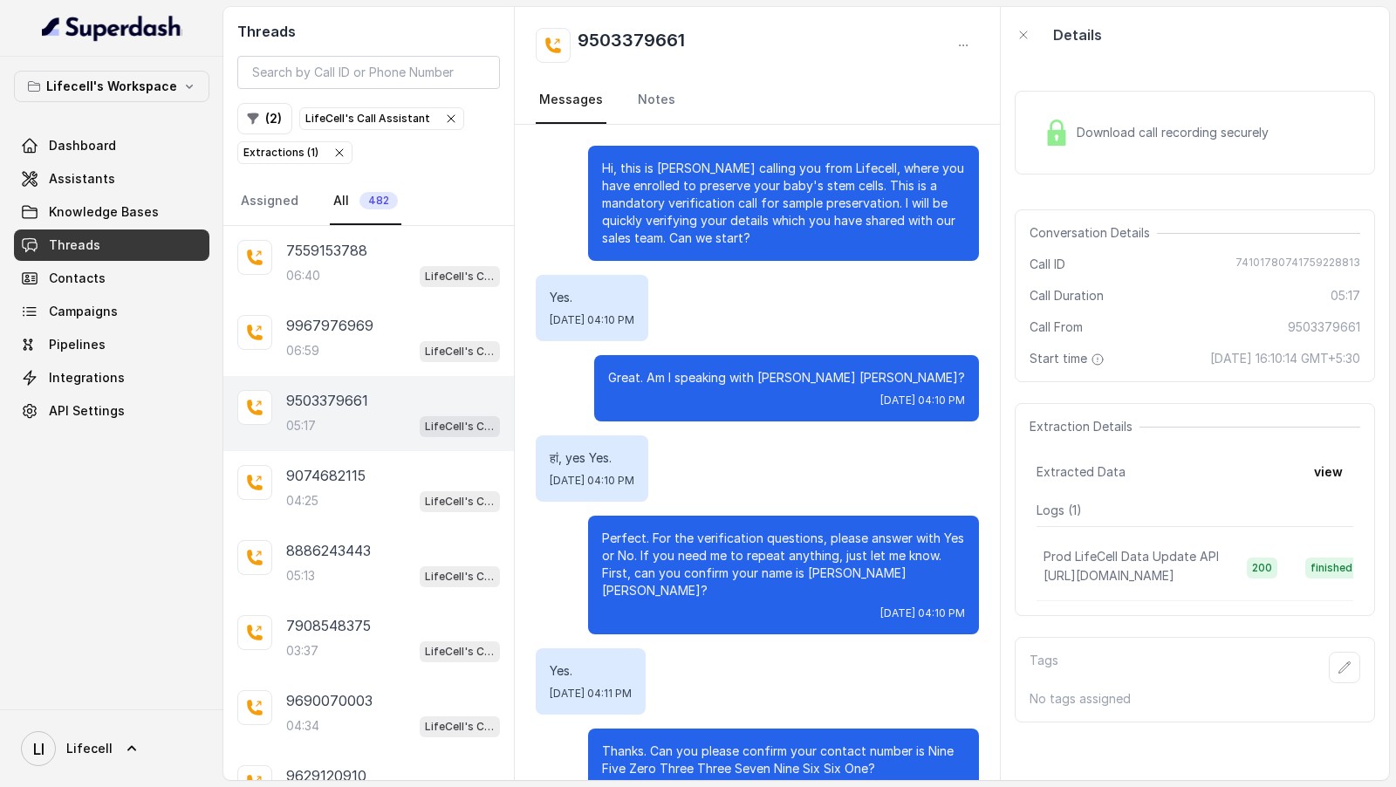
scroll to position [4061, 0]
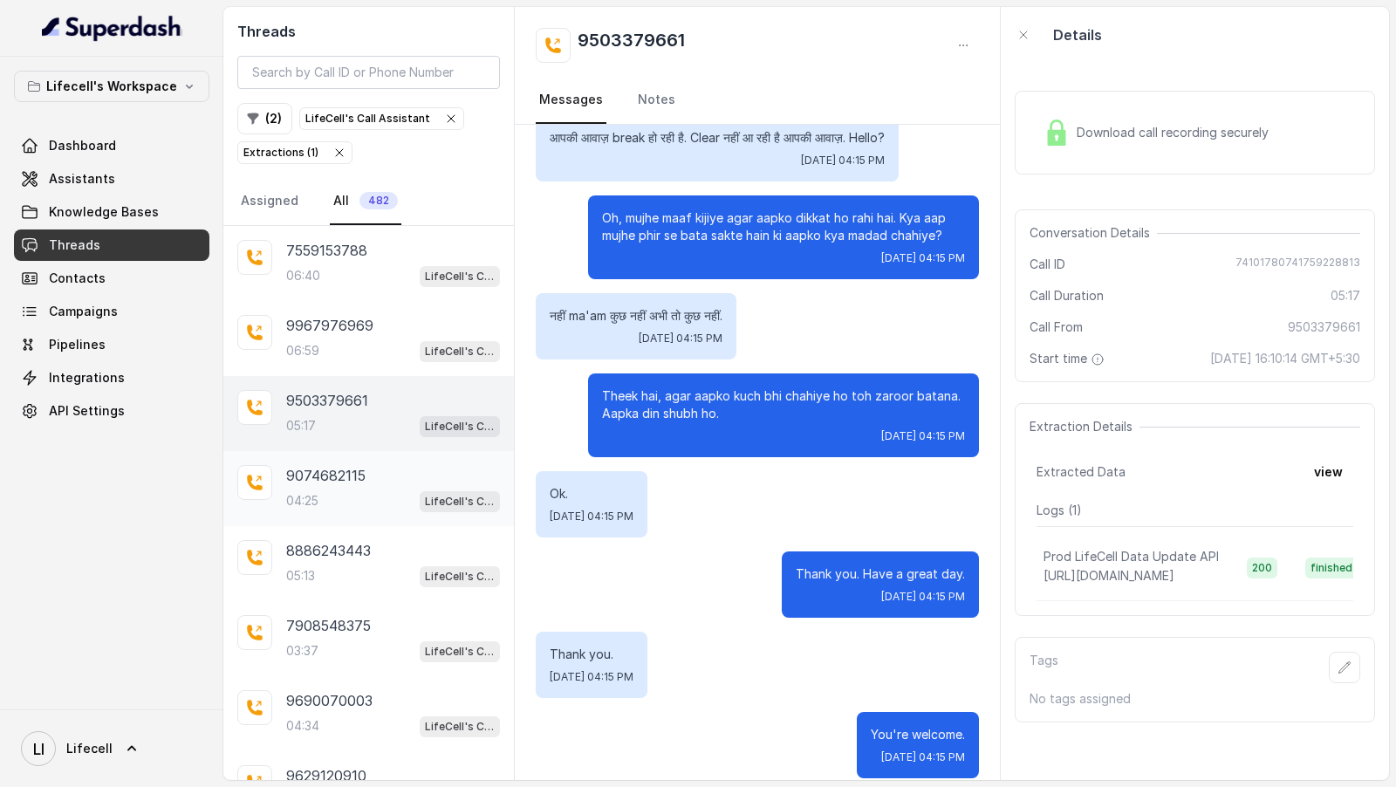
click at [345, 504] on div "04:25 LifeCell's Call Assistant" at bounding box center [393, 500] width 214 height 23
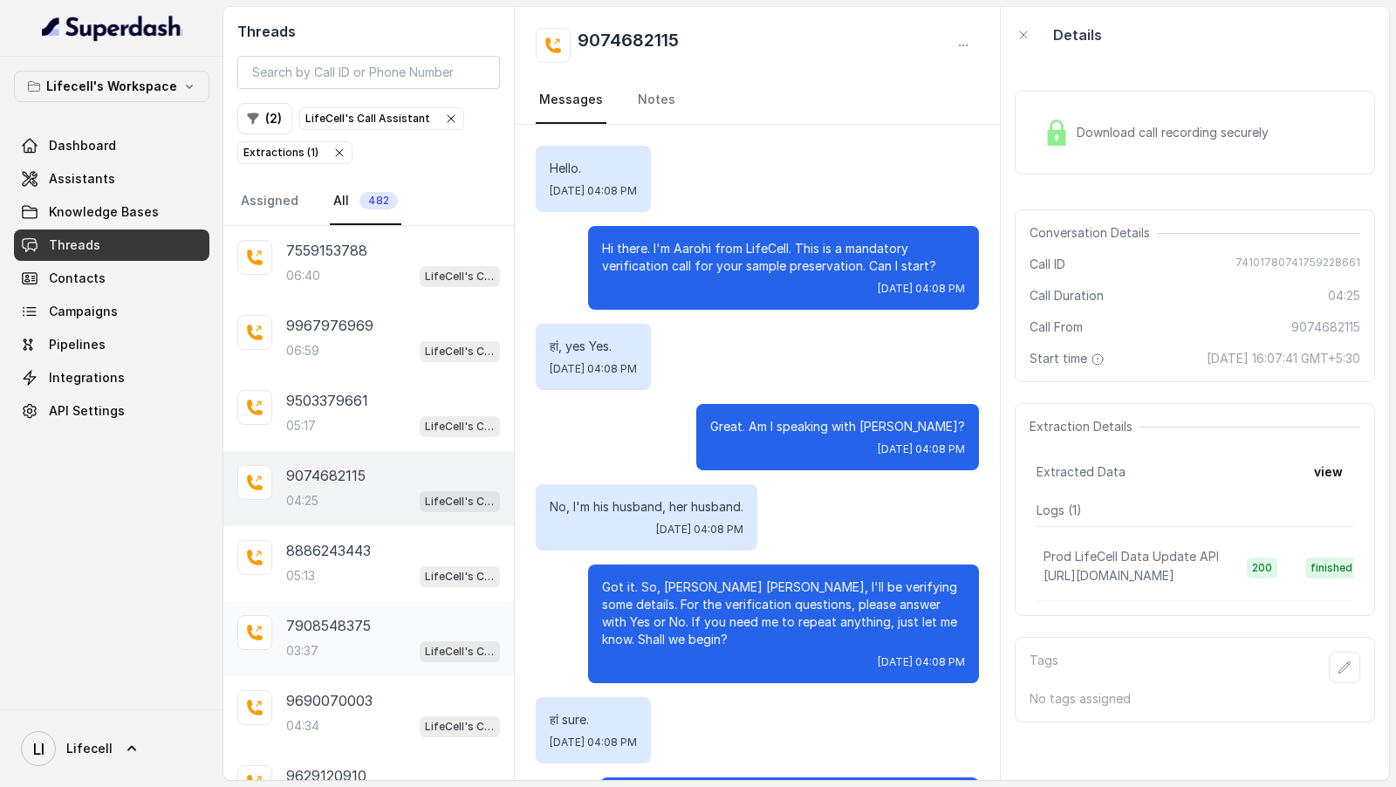
scroll to position [3747, 0]
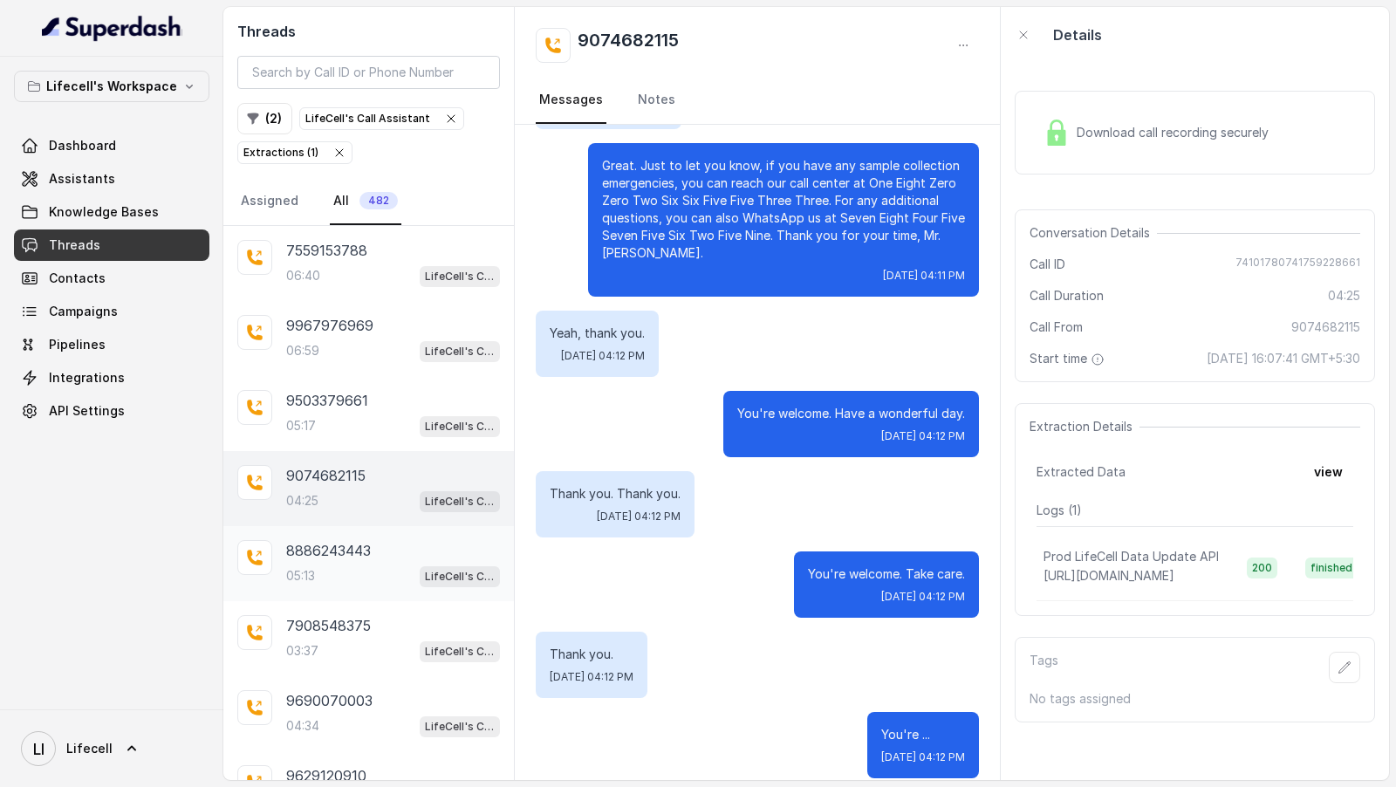
click at [379, 564] on div "05:13 LifeCell's Call Assistant" at bounding box center [393, 575] width 214 height 23
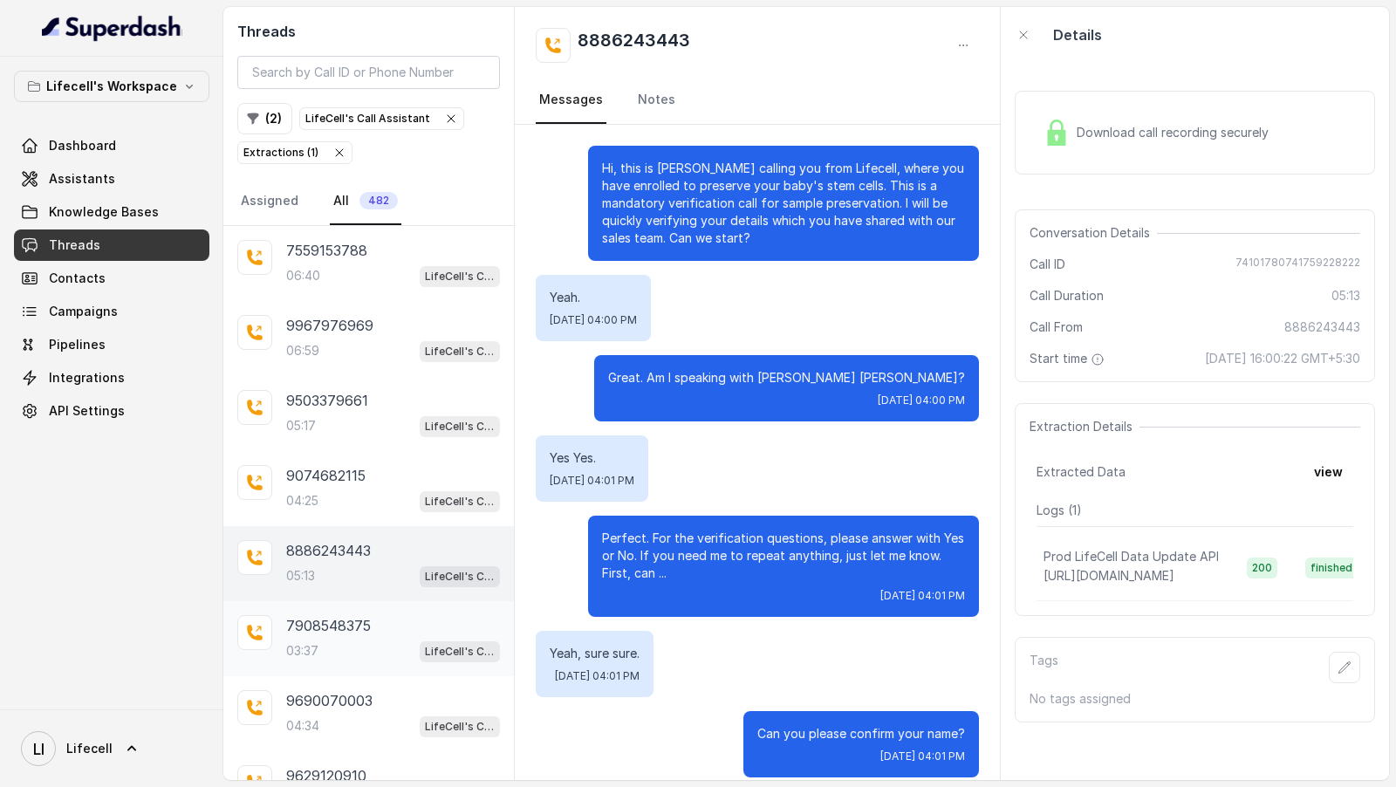
scroll to position [4364, 0]
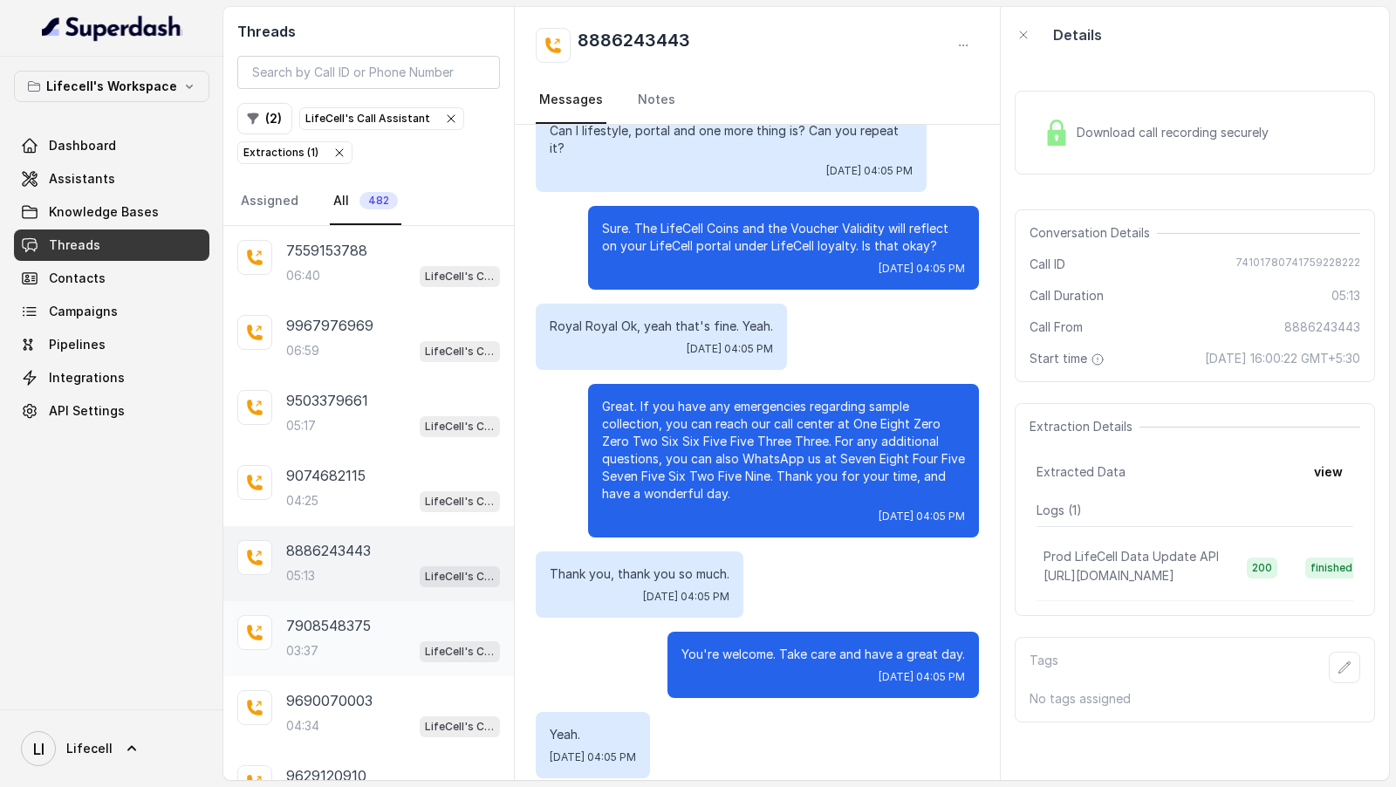
click at [374, 615] on div "7908548375" at bounding box center [393, 625] width 214 height 21
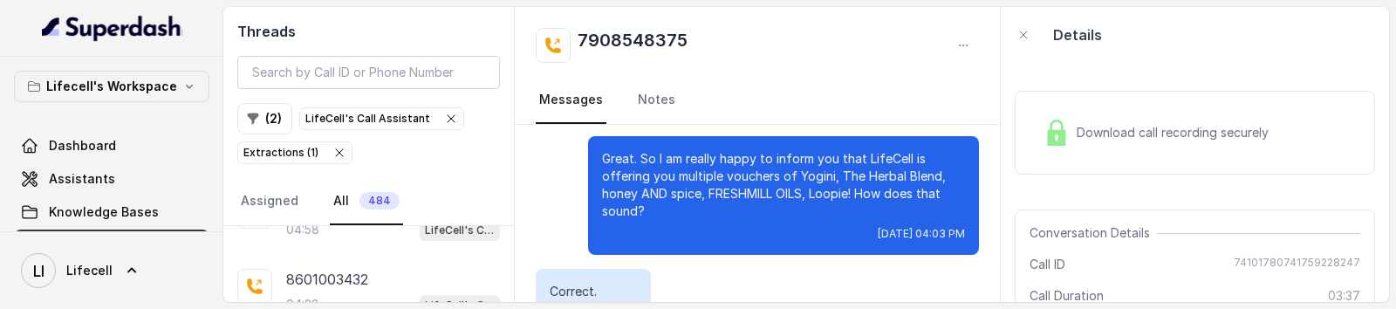
scroll to position [10410, 0]
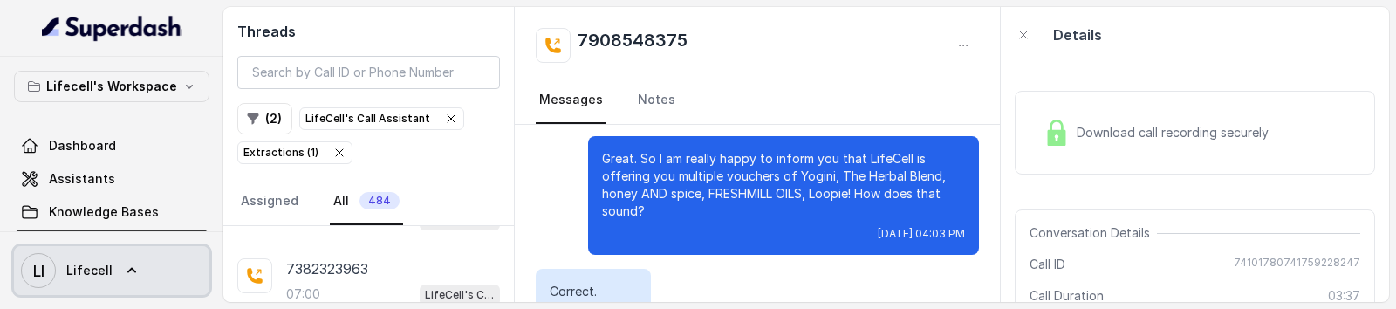
click at [136, 266] on link "LI Lifecell" at bounding box center [111, 270] width 195 height 49
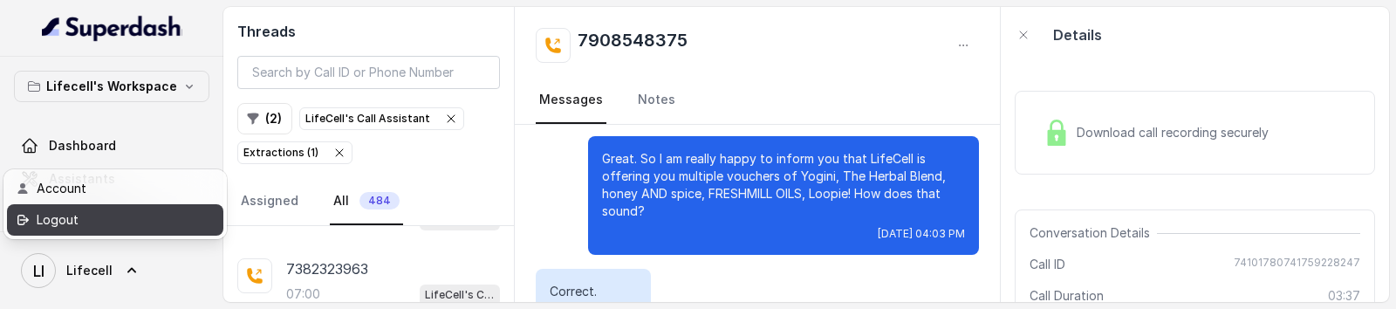
click at [133, 217] on div "Logout" at bounding box center [111, 219] width 148 height 21
